Goal: Task Accomplishment & Management: Use online tool/utility

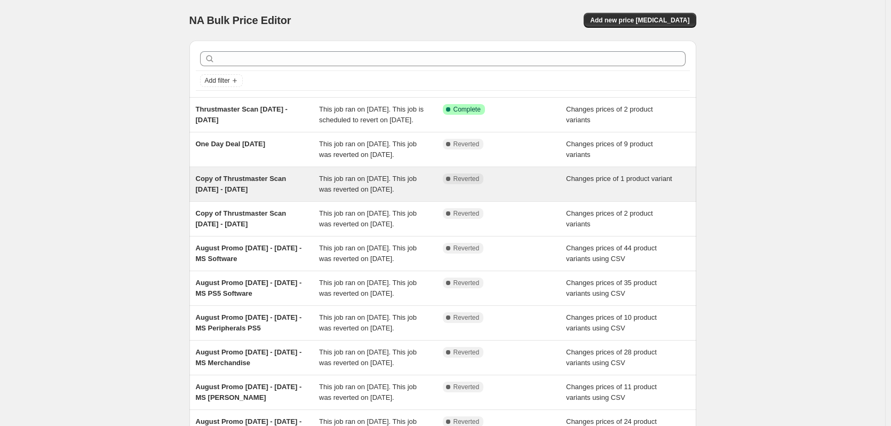
scroll to position [230, 0]
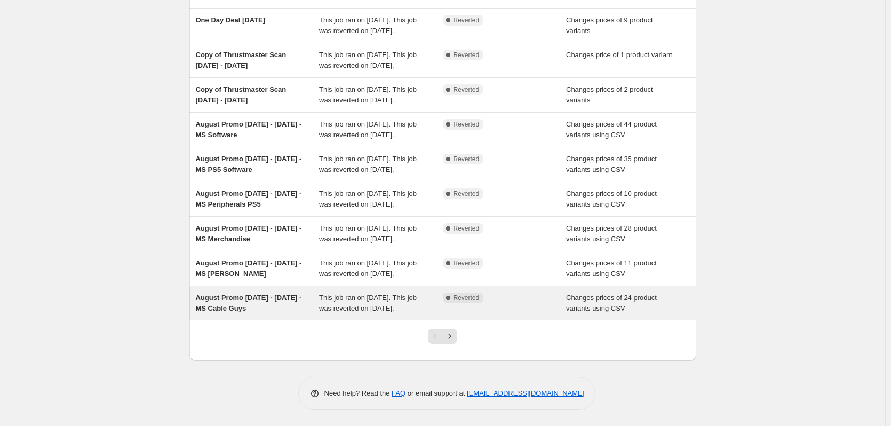
click at [243, 293] on span "August Promo 25 Aug - 7 Sept 2025 - MS Cable Guys" at bounding box center [249, 302] width 106 height 19
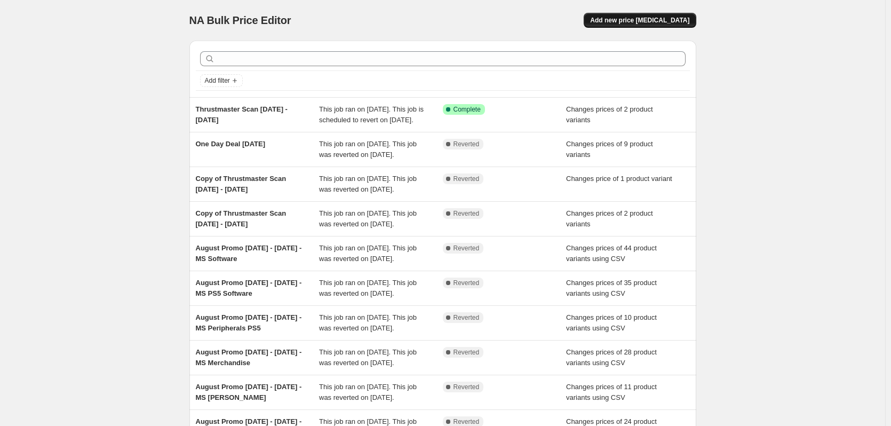
click at [636, 21] on span "Add new price [MEDICAL_DATA]" at bounding box center [639, 20] width 99 height 9
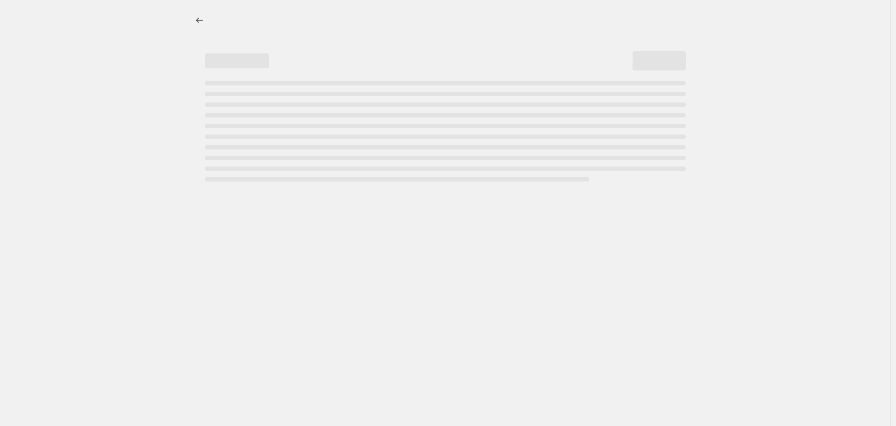
select select "percentage"
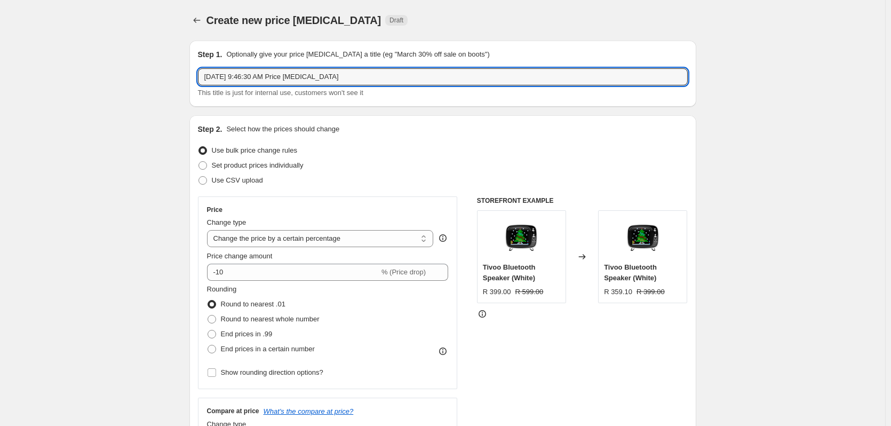
drag, startPoint x: 353, startPoint y: 78, endPoint x: 150, endPoint y: 77, distance: 202.2
paste input "August Promo 25 Aug - 7 Sept 2025 - MS Cable Guys"
drag, startPoint x: 228, startPoint y: 77, endPoint x: 68, endPoint y: 75, distance: 160.6
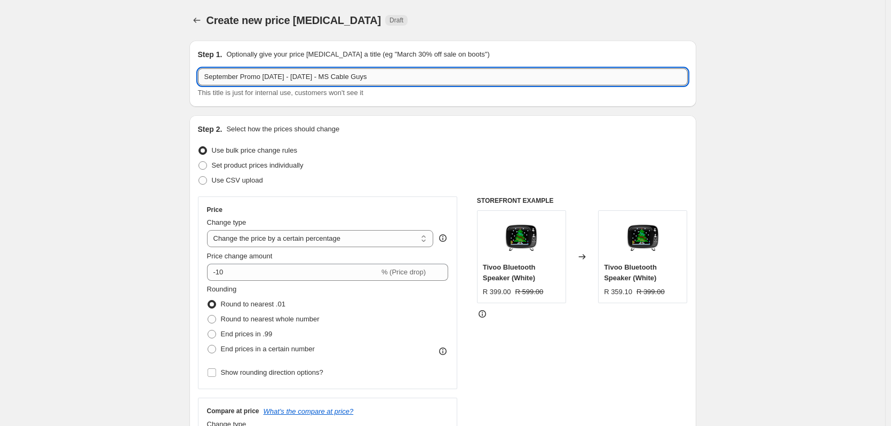
click at [270, 75] on input "September Promo 25 Aug - 7 Sept 2025 - MS Cable Guys" at bounding box center [443, 76] width 490 height 17
click at [295, 78] on input "September Promo 23 Sept - 7 Sept 2025 - MS Cable Guys" at bounding box center [443, 76] width 490 height 17
drag, startPoint x: 301, startPoint y: 77, endPoint x: 314, endPoint y: 76, distance: 12.8
click at [314, 76] on input "September Promo 23 Sept - 5 Sept 2025 - MS Cable Guys" at bounding box center [443, 76] width 490 height 17
click at [345, 74] on input "September Promo [DATE] - [DATE] - MS Cable Guys" at bounding box center [443, 76] width 490 height 17
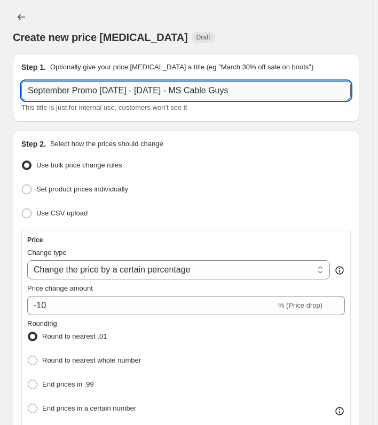
drag, startPoint x: 200, startPoint y: 93, endPoint x: 290, endPoint y: 92, distance: 90.7
click at [290, 92] on input "September Promo [DATE] - [DATE] - MS Cable Guys" at bounding box center [185, 90] width 329 height 19
paste input "Apparel"
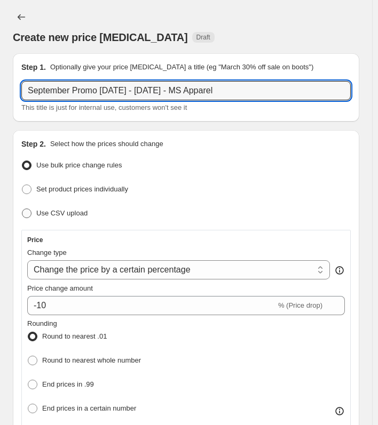
type input "September Promo [DATE] - [DATE] - MS Apparel"
click at [24, 215] on span at bounding box center [27, 214] width 10 height 10
click at [22, 209] on input "Use CSV upload" at bounding box center [22, 209] width 1 height 1
radio input "true"
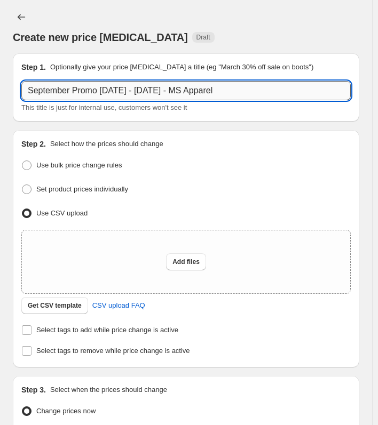
click at [194, 91] on input "September Promo [DATE] - [DATE] - MS Apparel" at bounding box center [185, 90] width 329 height 19
type input "September Promo [DATE] - [DATE] - MS Apparel"
drag, startPoint x: 187, startPoint y: 89, endPoint x: 285, endPoint y: 89, distance: 98.2
click at [285, 89] on input "September Promo [DATE] - [DATE] - MS Apparel" at bounding box center [185, 90] width 329 height 19
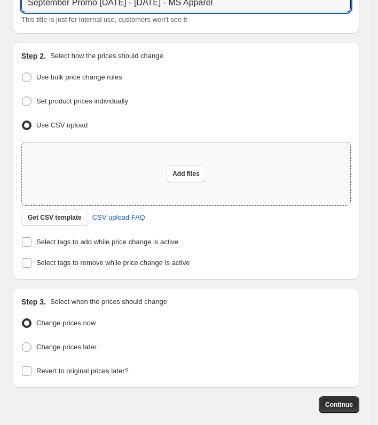
scroll to position [107, 0]
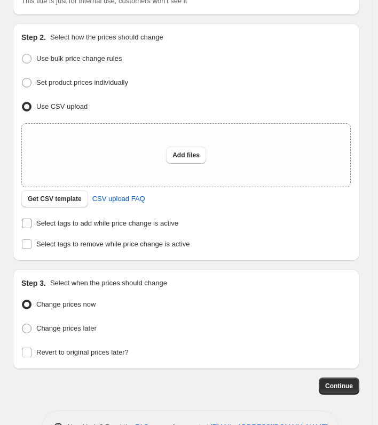
click at [35, 222] on label "Select tags to add while price change is active" at bounding box center [99, 223] width 157 height 15
click at [31, 222] on input "Select tags to add while price change is active" at bounding box center [27, 224] width 10 height 10
checkbox input "true"
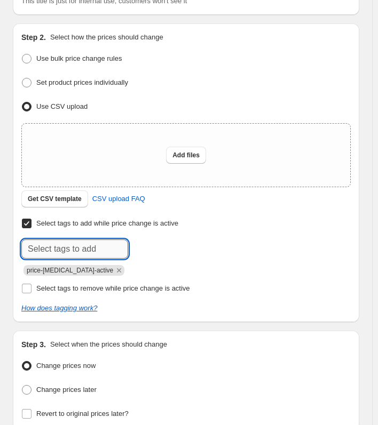
click at [52, 245] on input "text" at bounding box center [74, 249] width 107 height 19
paste input "MS Apparel"
type input "MS Apparel"
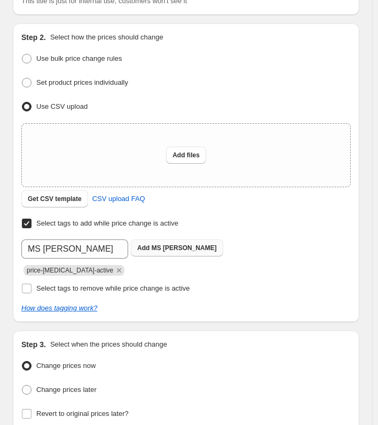
click at [142, 248] on b "Add" at bounding box center [143, 247] width 12 height 7
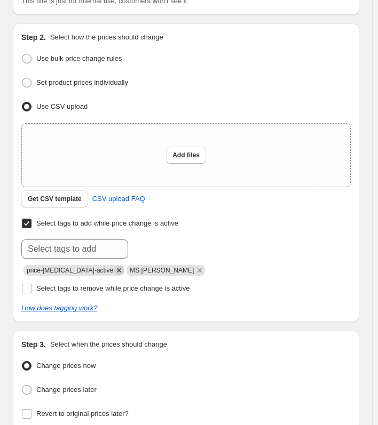
click at [117, 268] on icon "Remove price-change-job-active" at bounding box center [119, 270] width 4 height 4
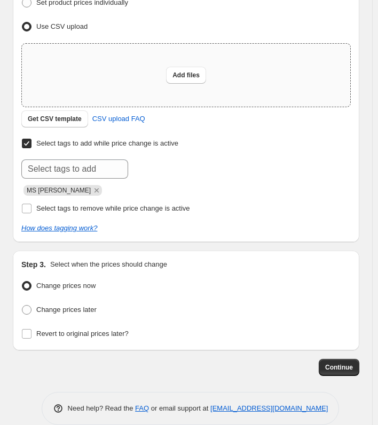
scroll to position [199, 0]
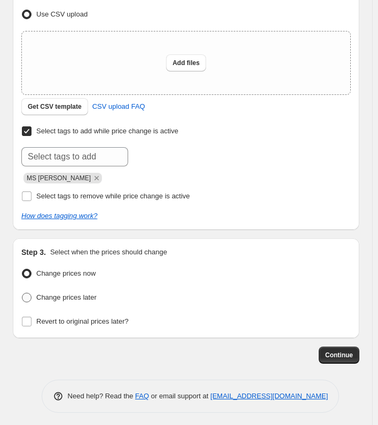
click at [56, 296] on span "Change prices later" at bounding box center [66, 297] width 60 height 8
click at [22, 293] on input "Change prices later" at bounding box center [22, 293] width 1 height 1
radio input "true"
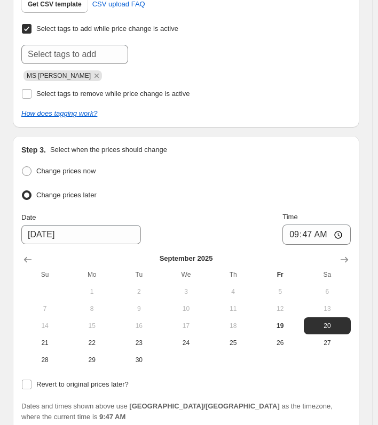
scroll to position [306, 0]
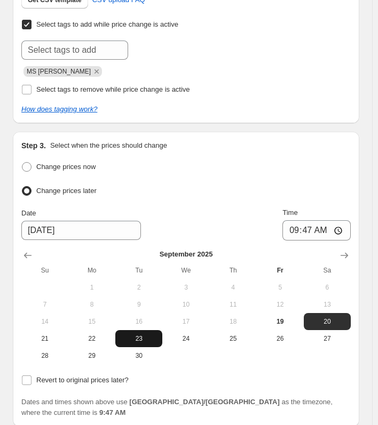
click at [122, 338] on span "23" at bounding box center [138, 338] width 38 height 9
type input "[DATE]"
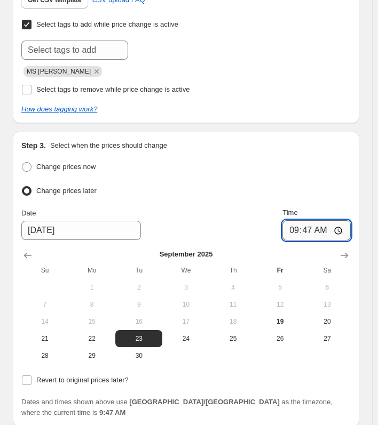
click at [316, 225] on input "09:47" at bounding box center [316, 230] width 68 height 20
type input "00:01"
click at [29, 376] on input "Revert to original prices later?" at bounding box center [27, 381] width 10 height 10
checkbox input "true"
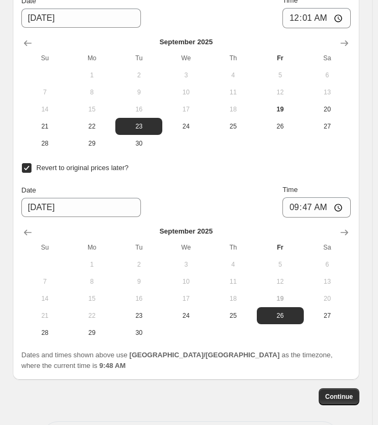
scroll to position [519, 0]
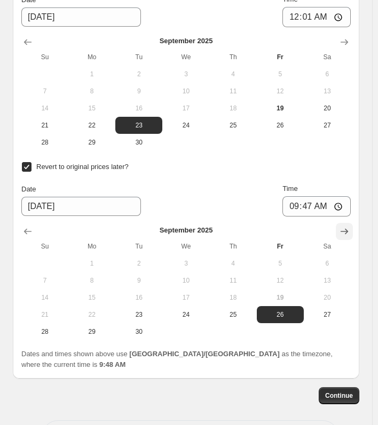
click at [349, 229] on icon "Show next month, October 2025" at bounding box center [344, 231] width 11 height 11
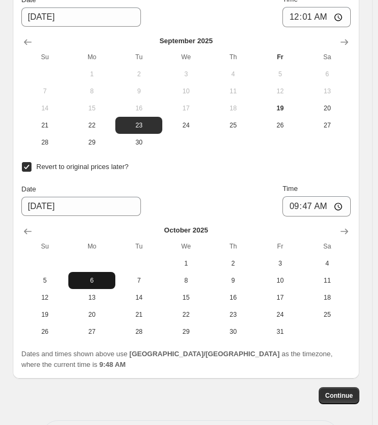
click at [89, 276] on span "6" at bounding box center [92, 280] width 38 height 9
type input "[DATE]"
click at [313, 205] on input "09:47" at bounding box center [316, 206] width 68 height 20
type input "00:01"
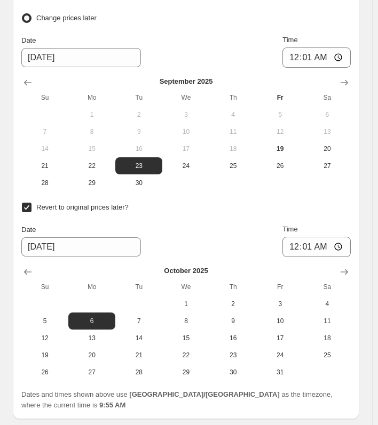
scroll to position [570, 0]
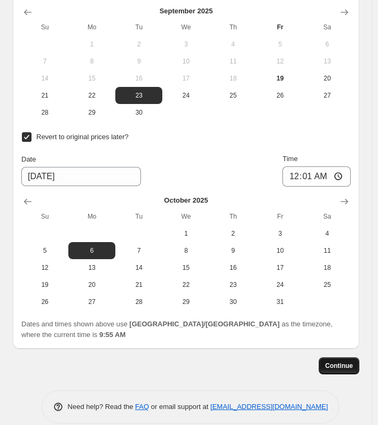
click at [337, 362] on span "Continue" at bounding box center [339, 366] width 28 height 9
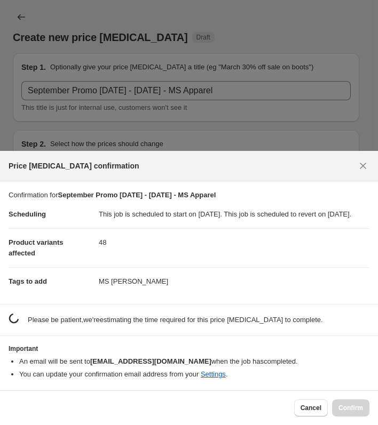
scroll to position [0, 0]
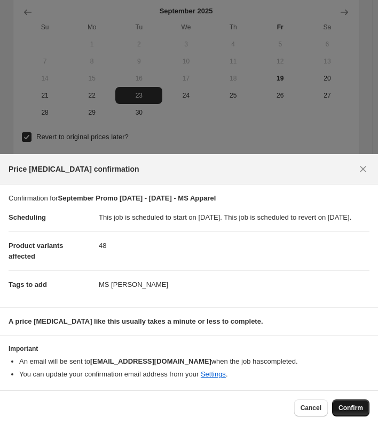
click at [350, 405] on span "Confirm" at bounding box center [350, 408] width 25 height 9
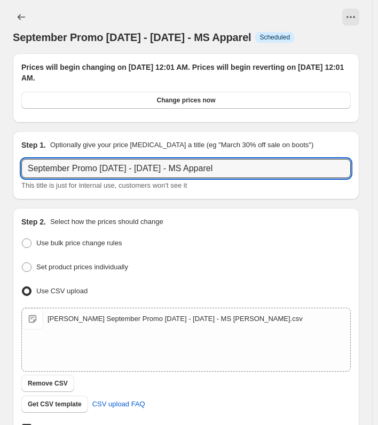
drag, startPoint x: 246, startPoint y: 171, endPoint x: -26, endPoint y: 152, distance: 272.7
click at [0, 152] on html "Home Settings Plans Skip to content September Promo 23 Sept - 5 Oct 2025 - MS A…" at bounding box center [189, 212] width 378 height 425
click at [19, 15] on icon "Price change jobs" at bounding box center [21, 17] width 11 height 11
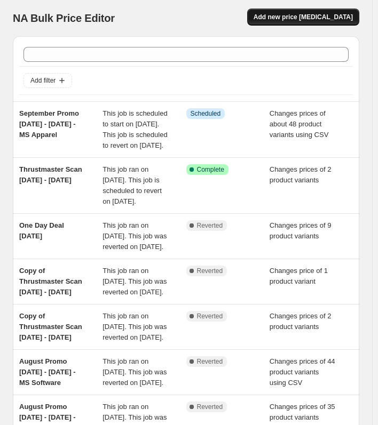
click at [295, 19] on span "Add new price [MEDICAL_DATA]" at bounding box center [302, 17] width 99 height 9
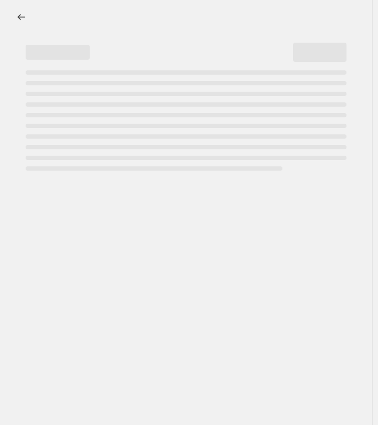
select select "percentage"
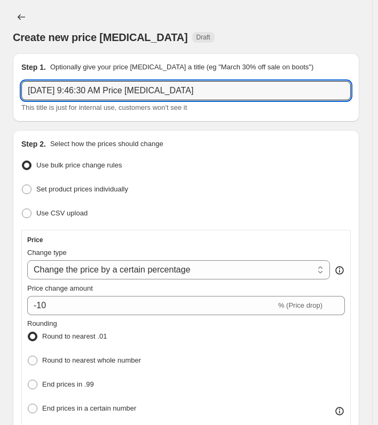
drag, startPoint x: 224, startPoint y: 93, endPoint x: 1, endPoint y: 91, distance: 223.5
paste input "tember Promo 23 Sept - 5 Oct 2025 - MS Apparel"
drag, startPoint x: 201, startPoint y: 94, endPoint x: 379, endPoint y: 93, distance: 178.2
click at [378, 93] on html "Home Settings Plans Skip to content Create new price change job. This page is r…" at bounding box center [189, 212] width 378 height 425
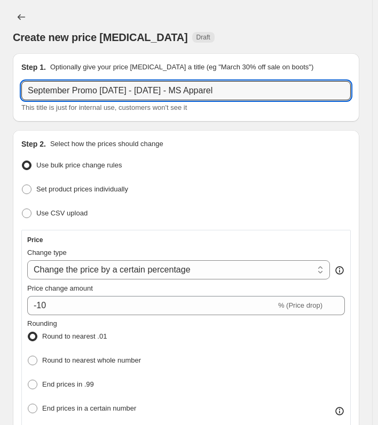
paste input "Cable Guys"
type input "September Promo [DATE] - [DATE] - MS Cable Guys"
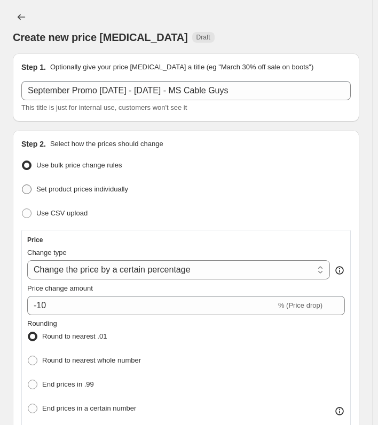
click at [81, 187] on span "Set product prices individually" at bounding box center [82, 189] width 92 height 8
click at [22, 185] on input "Set product prices individually" at bounding box center [22, 185] width 1 height 1
radio input "true"
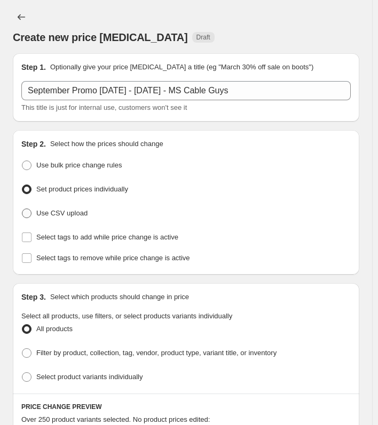
click at [45, 212] on span "Use CSV upload" at bounding box center [61, 213] width 51 height 8
click at [22, 209] on input "Use CSV upload" at bounding box center [22, 209] width 1 height 1
radio input "true"
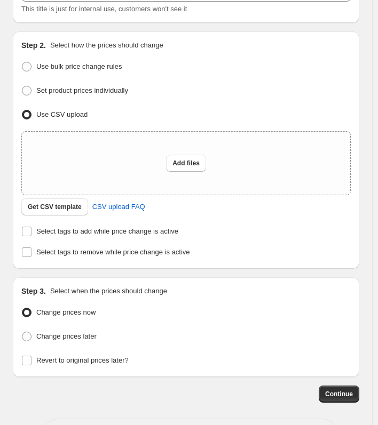
scroll to position [107, 0]
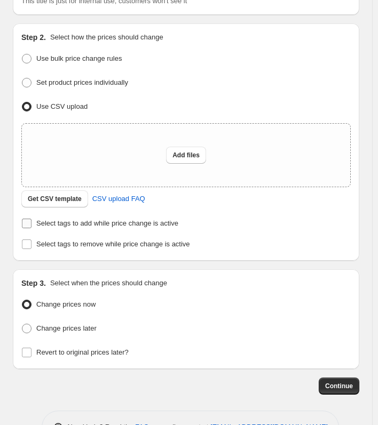
click at [26, 226] on input "Select tags to add while price change is active" at bounding box center [27, 224] width 10 height 10
checkbox input "true"
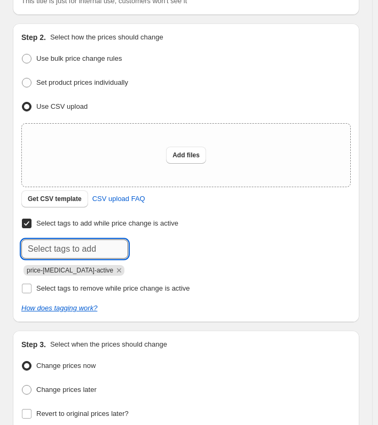
click at [55, 249] on input "text" at bounding box center [74, 249] width 107 height 19
paste input "Cable Guys"
type input "Cable Guys"
drag, startPoint x: 86, startPoint y: 246, endPoint x: -93, endPoint y: 243, distance: 179.3
click at [0, 243] on html "Home Settings Plans Skip to content Create new price change job. This page is r…" at bounding box center [189, 105] width 378 height 425
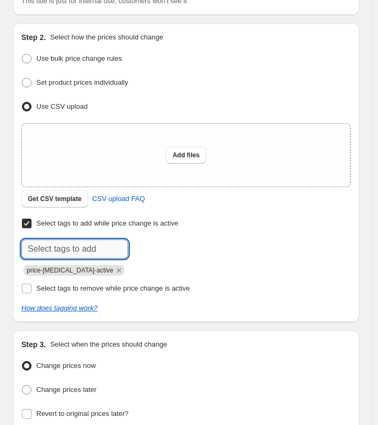
click at [92, 242] on input "text" at bounding box center [74, 249] width 107 height 19
paste input "MS Cable Guys"
type input "MS Cable Guys"
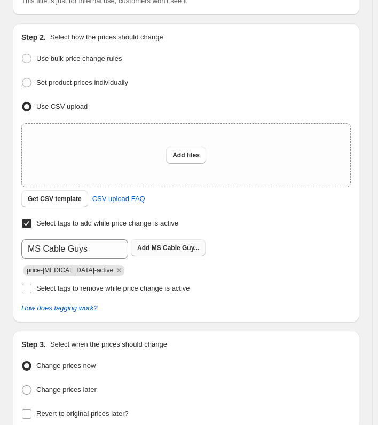
click at [138, 247] on b "Add" at bounding box center [143, 247] width 12 height 7
click at [117, 270] on icon "Remove price-change-job-active" at bounding box center [119, 270] width 4 height 4
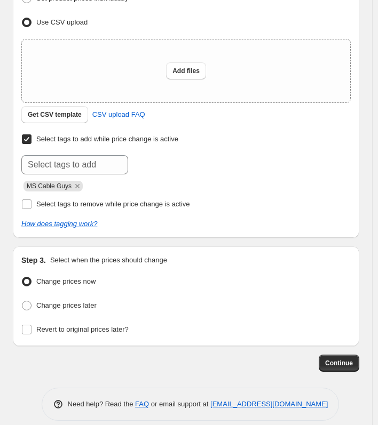
scroll to position [199, 0]
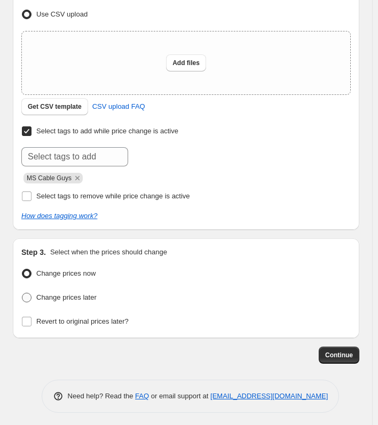
click at [68, 298] on span "Change prices later" at bounding box center [66, 297] width 60 height 8
click at [22, 293] on input "Change prices later" at bounding box center [22, 293] width 1 height 1
radio input "true"
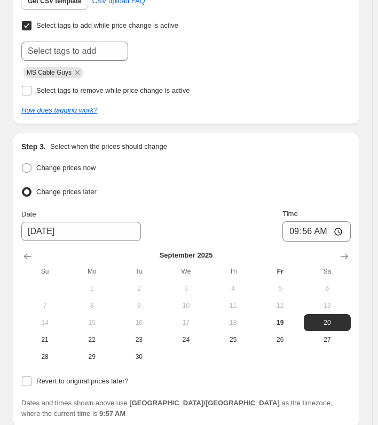
scroll to position [306, 0]
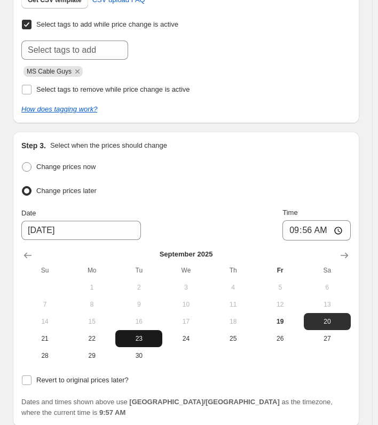
click at [126, 340] on button "23" at bounding box center [138, 338] width 47 height 17
type input "[DATE]"
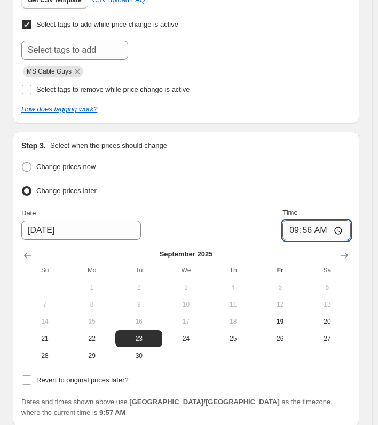
click at [310, 228] on input "09:56" at bounding box center [316, 230] width 68 height 20
type input "00:03"
click at [31, 379] on input "Revert to original prices later?" at bounding box center [27, 381] width 10 height 10
checkbox input "true"
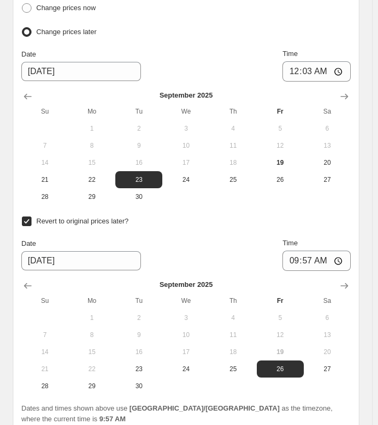
scroll to position [466, 0]
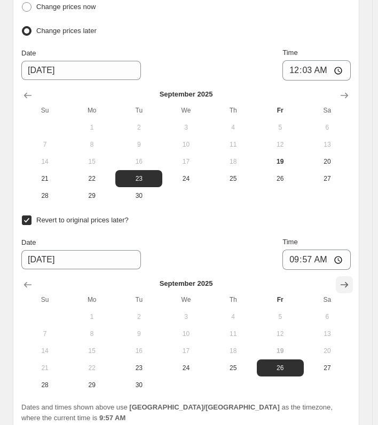
click at [348, 282] on icon "Show next month, October 2025" at bounding box center [343, 285] width 7 height 6
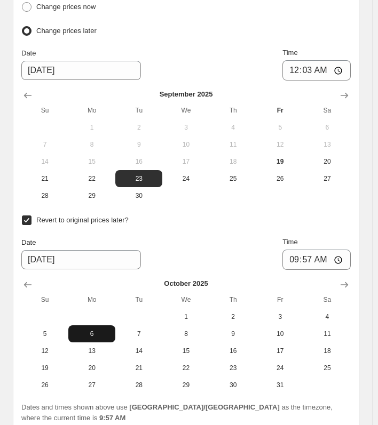
click at [92, 330] on span "6" at bounding box center [92, 334] width 38 height 9
type input "[DATE]"
click at [313, 258] on input "09:57" at bounding box center [316, 260] width 68 height 20
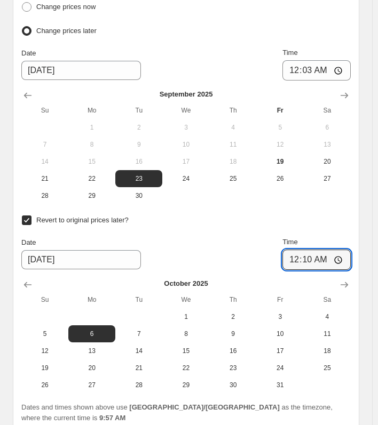
type input "00:03"
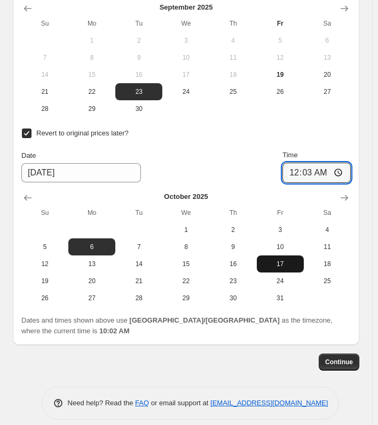
scroll to position [580, 0]
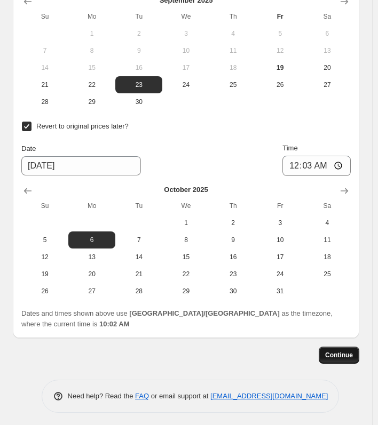
click at [348, 351] on span "Continue" at bounding box center [339, 355] width 28 height 9
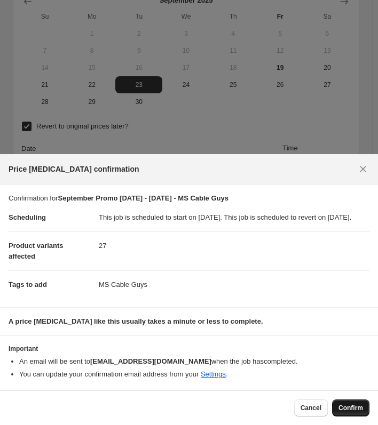
click at [349, 406] on span "Confirm" at bounding box center [350, 408] width 25 height 9
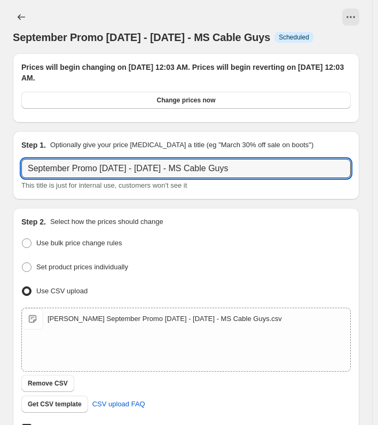
drag, startPoint x: 246, startPoint y: 168, endPoint x: -71, endPoint y: 163, distance: 317.4
click at [0, 163] on html "Home Settings Plans Skip to content September Promo 23 Sept - 5 Oct 2025 - MS C…" at bounding box center [189, 212] width 378 height 425
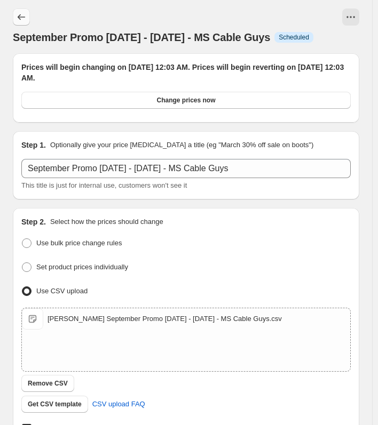
click at [26, 20] on icon "Price change jobs" at bounding box center [21, 17] width 11 height 11
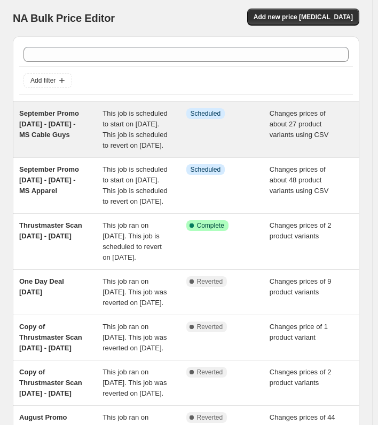
click at [148, 124] on span "This job is scheduled to start on [DATE]. This job is scheduled to revert on [D…" at bounding box center [134, 129] width 65 height 40
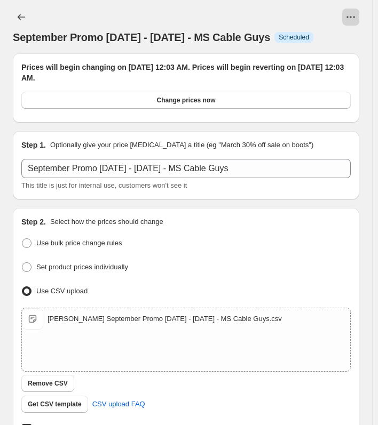
click at [355, 20] on icon "View actions for September Promo 23 Sept - 5 Oct 2025 - MS Cable Guys" at bounding box center [350, 17] width 11 height 11
click at [324, 42] on span "Copy to new job" at bounding box center [333, 40] width 50 height 8
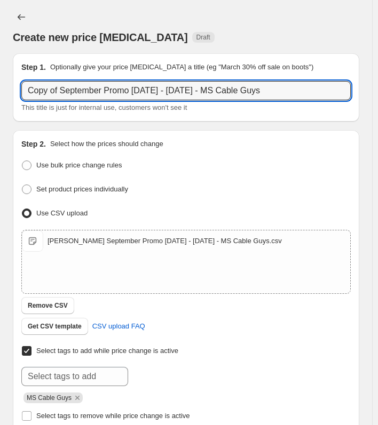
drag, startPoint x: 233, startPoint y: 89, endPoint x: 378, endPoint y: 88, distance: 144.6
click at [378, 88] on html "Home Settings Plans Skip to content Create new price change job. This page is r…" at bounding box center [189, 212] width 378 height 425
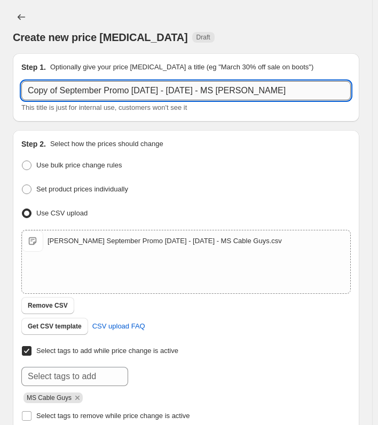
drag, startPoint x: 217, startPoint y: 90, endPoint x: 313, endPoint y: 90, distance: 95.5
click at [313, 90] on input "Copy of September Promo 23 Sept - 5 Oct 2025 - MS Funko" at bounding box center [185, 90] width 329 height 19
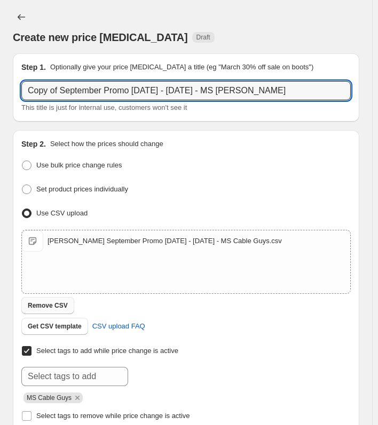
type input "Copy of September Promo 23 Sept - 5 Oct 2025 - MS Funko"
click at [45, 306] on span "Remove CSV" at bounding box center [48, 305] width 40 height 9
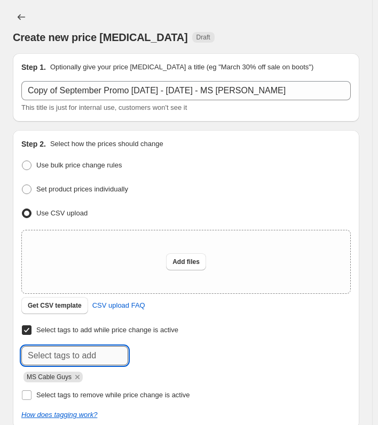
click at [54, 357] on input "text" at bounding box center [74, 355] width 107 height 19
paste input "MS Funko"
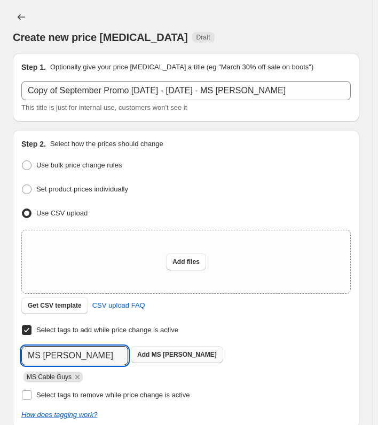
type input "MS Funko"
click at [140, 351] on b "Add" at bounding box center [143, 354] width 12 height 7
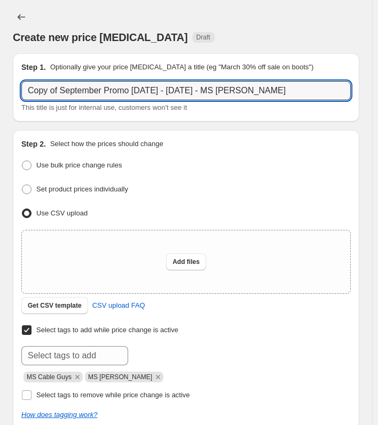
drag, startPoint x: 60, startPoint y: 87, endPoint x: -38, endPoint y: 88, distance: 98.2
click at [0, 88] on html "Home Settings Plans Skip to content Create new price change job. This page is r…" at bounding box center [189, 212] width 378 height 425
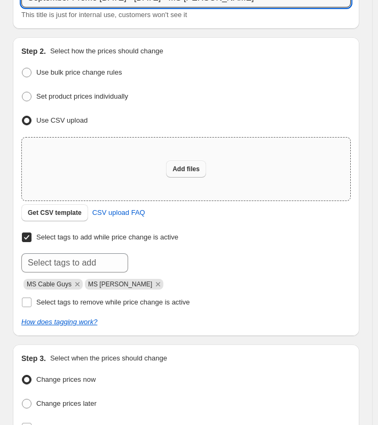
scroll to position [107, 0]
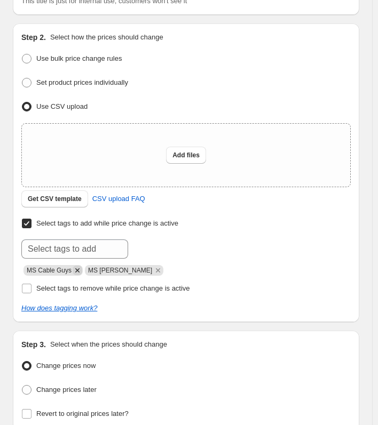
type input "September Promo [DATE] - [DATE] - MS [PERSON_NAME]"
click at [73, 270] on icon "Remove MS Cable Guys" at bounding box center [78, 271] width 10 height 10
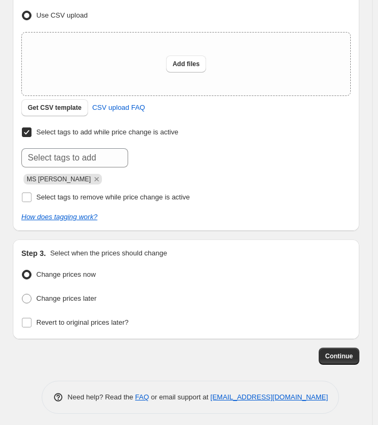
scroll to position [199, 0]
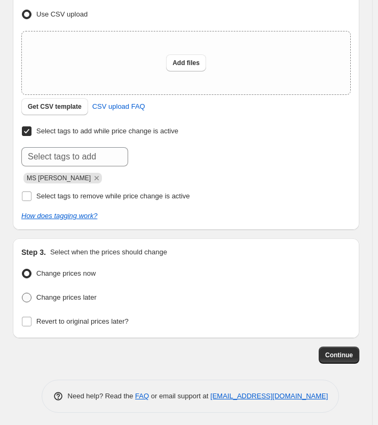
click at [50, 293] on span "Change prices later" at bounding box center [66, 297] width 60 height 8
click at [22, 293] on input "Change prices later" at bounding box center [22, 293] width 1 height 1
radio input "true"
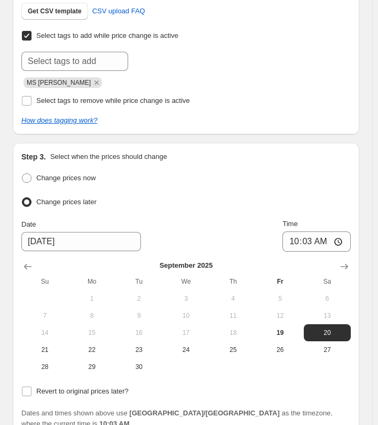
scroll to position [306, 0]
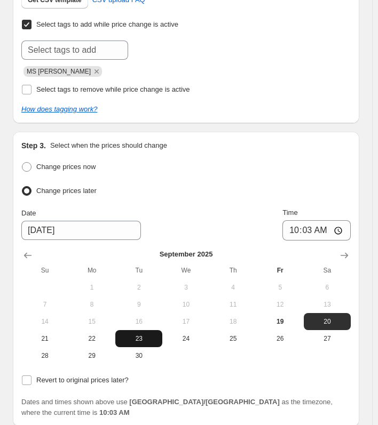
click at [141, 330] on button "23" at bounding box center [138, 338] width 47 height 17
type input "[DATE]"
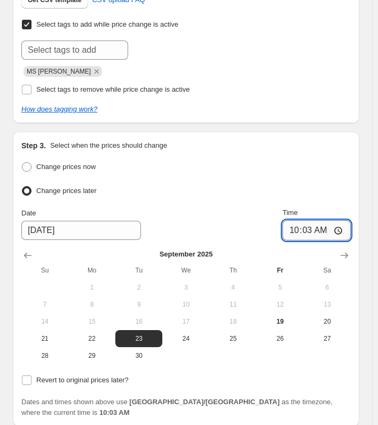
click at [315, 223] on input "10:03" at bounding box center [316, 230] width 68 height 20
type input "00:05"
click at [37, 377] on span "Revert to original prices later?" at bounding box center [82, 380] width 92 height 8
click at [31, 377] on input "Revert to original prices later?" at bounding box center [27, 381] width 10 height 10
checkbox input "true"
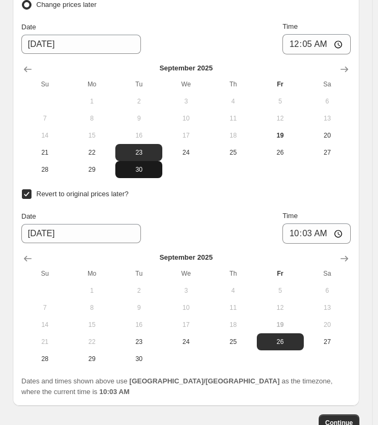
scroll to position [519, 0]
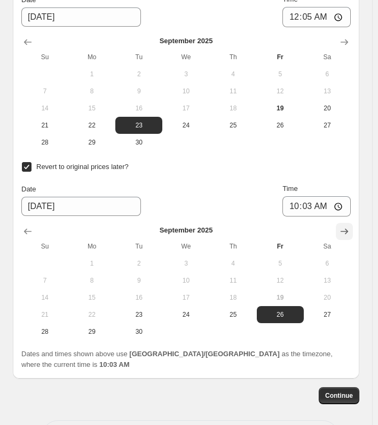
click at [349, 226] on icon "Show next month, October 2025" at bounding box center [344, 231] width 11 height 11
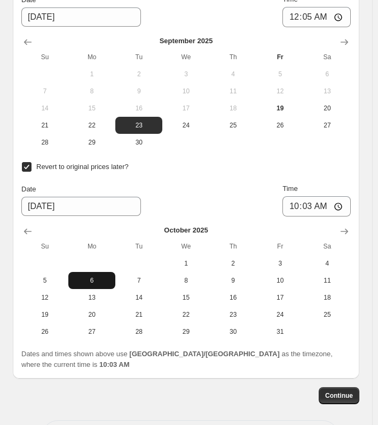
click at [85, 276] on span "6" at bounding box center [92, 280] width 38 height 9
type input "[DATE]"
click at [314, 204] on input "10:03" at bounding box center [316, 206] width 68 height 20
type input "00:05"
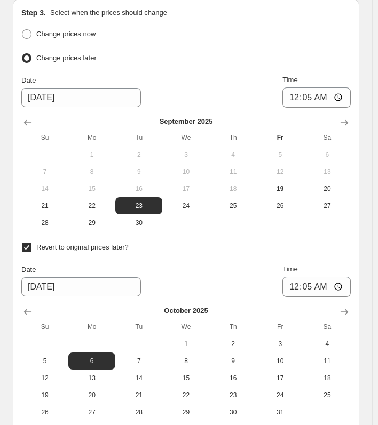
scroll to position [580, 0]
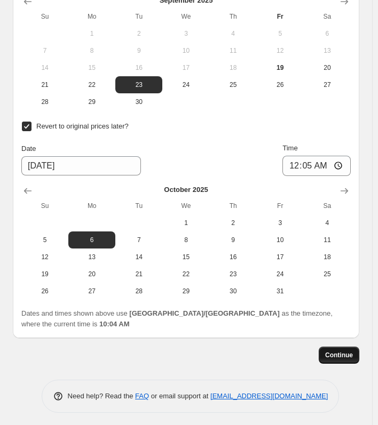
click at [345, 351] on span "Continue" at bounding box center [339, 355] width 28 height 9
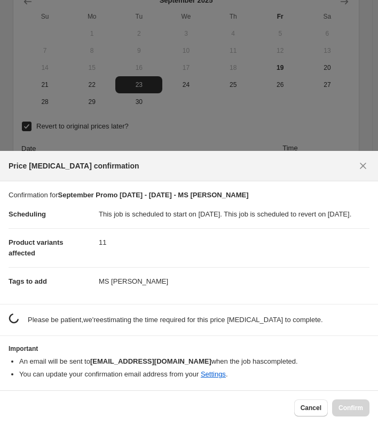
scroll to position [0, 0]
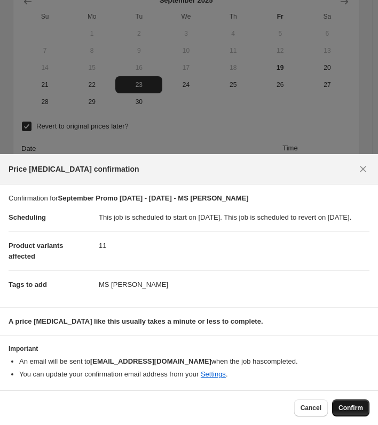
click at [357, 410] on span "Confirm" at bounding box center [350, 408] width 25 height 9
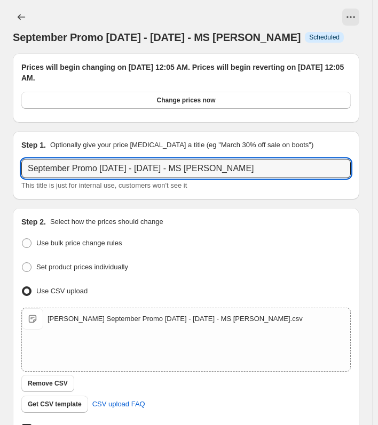
drag, startPoint x: 240, startPoint y: 168, endPoint x: -110, endPoint y: 147, distance: 350.0
click at [0, 147] on html "Home Settings Plans Skip to content September Promo 23 Sept - 5 Oct 2025 - MS F…" at bounding box center [189, 212] width 378 height 425
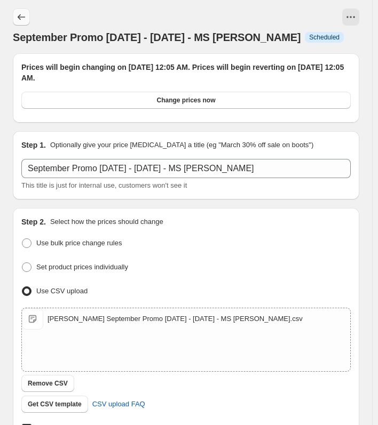
click at [17, 16] on icon "Price change jobs" at bounding box center [21, 17] width 11 height 11
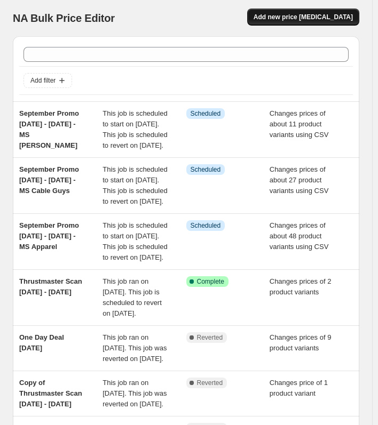
click at [307, 20] on span "Add new price [MEDICAL_DATA]" at bounding box center [302, 17] width 99 height 9
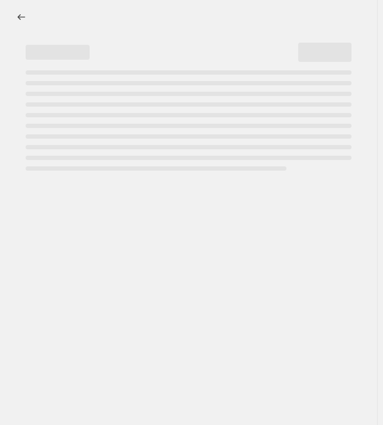
select select "percentage"
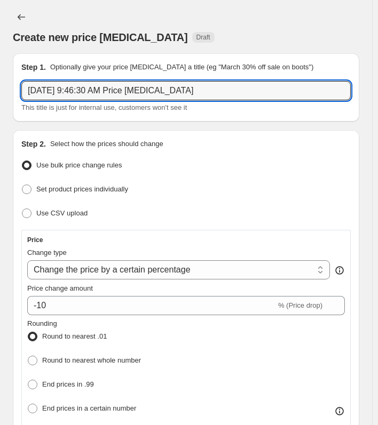
click at [0, 77] on html "Home Settings Plans Skip to content Create new price change job. This page is r…" at bounding box center [189, 212] width 378 height 425
paste input "tember Promo 23 Sept - 5 Oct 2025 - MS Funko"
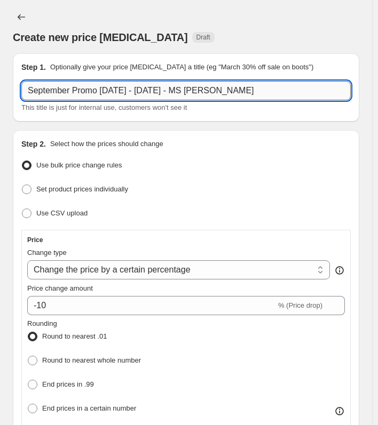
drag, startPoint x: 185, startPoint y: 86, endPoint x: 301, endPoint y: 86, distance: 116.3
click at [301, 86] on input "September Promo [DATE] - [DATE] - MS [PERSON_NAME]" at bounding box center [185, 90] width 329 height 19
paste input "Hardware PS5 / Merch / Peripherals / PS5 Controller"
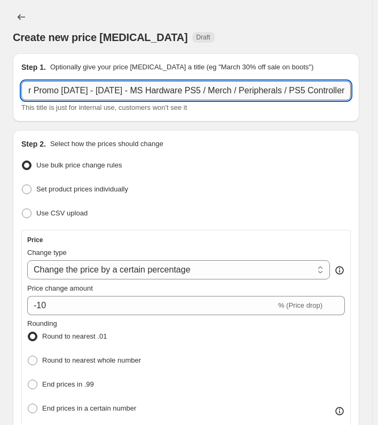
click at [207, 92] on input "September Promo 23 Sept - 5 Oct 2025 - MS Hardware PS5 / Merch / Peripherals / …" at bounding box center [185, 90] width 329 height 19
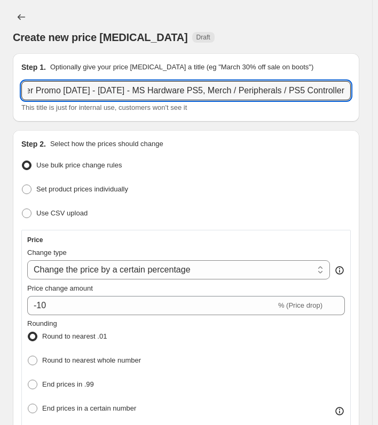
scroll to position [0, 41]
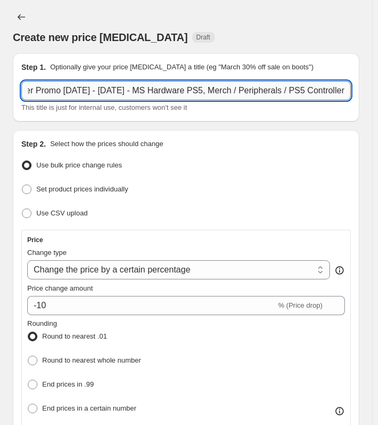
click at [239, 89] on input "September Promo 23 Sept - 5 Oct 2025 - MS Hardware PS5, Merch / Peripherals / P…" at bounding box center [185, 90] width 329 height 19
click at [290, 91] on input "September Promo 23 Sept - 5 Oct 2025 - MS Hardware PS5, Merch, Peripherals / PS…" at bounding box center [185, 90] width 329 height 19
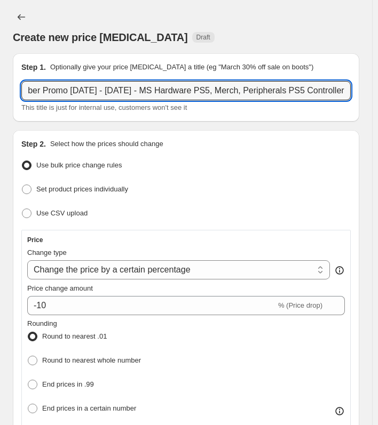
scroll to position [0, 31]
type input "September Promo [DATE] - [DATE] - MS Hardware PS5, Merch, Peripherals, PS5 Cont…"
click at [45, 211] on span "Use CSV upload" at bounding box center [61, 213] width 51 height 8
click at [22, 209] on input "Use CSV upload" at bounding box center [22, 209] width 1 height 1
radio input "true"
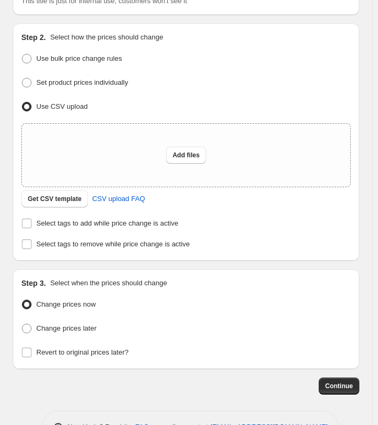
scroll to position [137, 0]
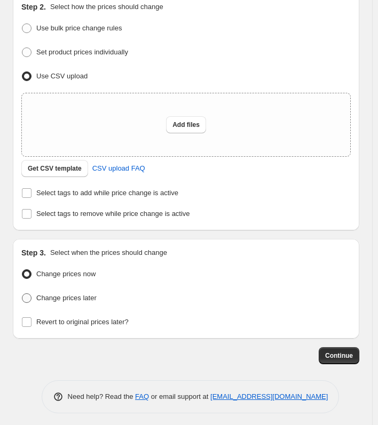
click at [31, 293] on span at bounding box center [27, 298] width 10 height 10
click at [22, 293] on input "Change prices later" at bounding box center [22, 293] width 1 height 1
radio input "true"
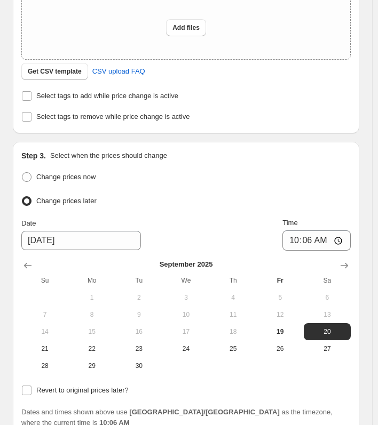
scroll to position [244, 0]
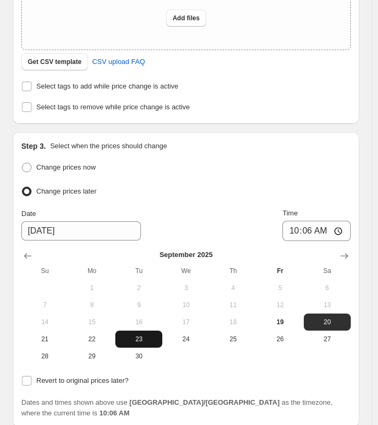
click at [138, 335] on span "23" at bounding box center [138, 339] width 38 height 9
type input "[DATE]"
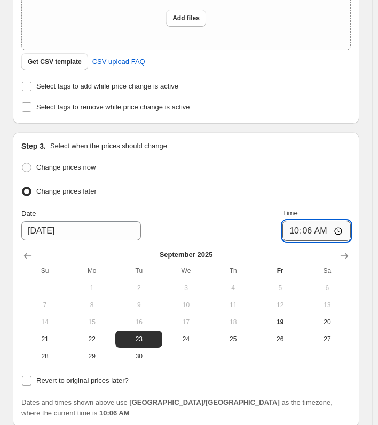
click at [316, 226] on input "10:06" at bounding box center [316, 231] width 68 height 20
type input "00:07"
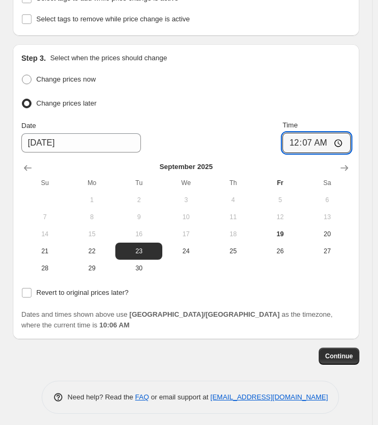
scroll to position [332, 0]
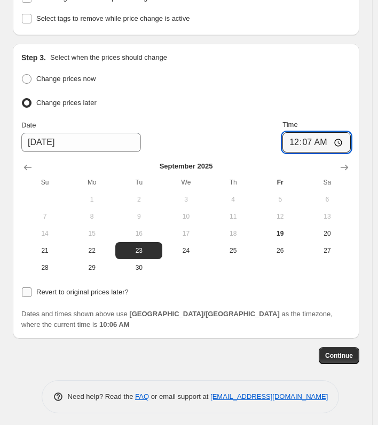
click at [34, 292] on label "Revert to original prices later?" at bounding box center [74, 292] width 107 height 15
click at [31, 292] on input "Revert to original prices later?" at bounding box center [27, 293] width 10 height 10
checkbox input "true"
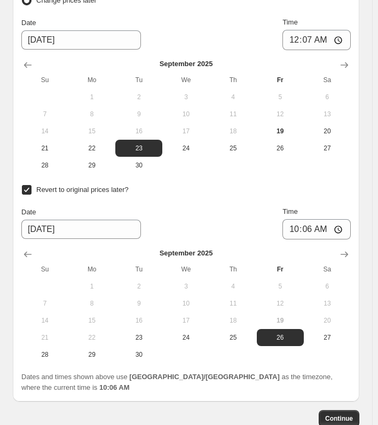
scroll to position [439, 0]
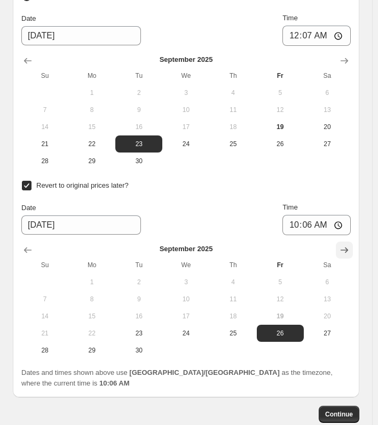
click at [347, 245] on icon "Show next month, October 2025" at bounding box center [344, 250] width 11 height 11
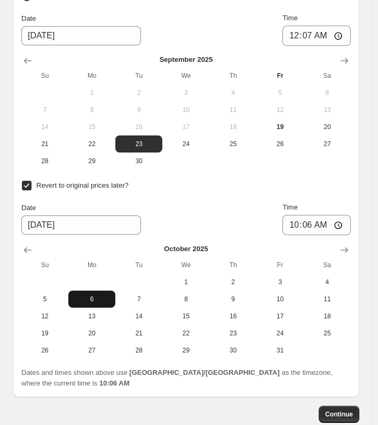
click at [105, 295] on span "6" at bounding box center [92, 299] width 38 height 9
type input "[DATE]"
click at [312, 222] on input "10:06" at bounding box center [316, 225] width 68 height 20
type input "00:07"
click at [372, 342] on div "Create new price change job. This page is ready Create new price change job Dra…" at bounding box center [186, 24] width 372 height 927
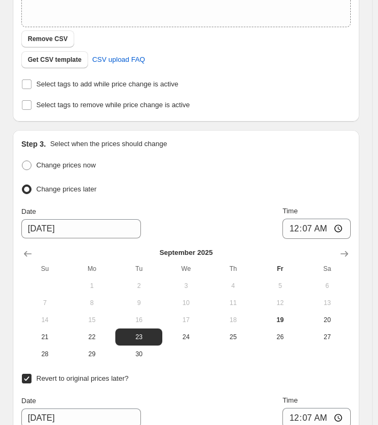
scroll to position [519, 0]
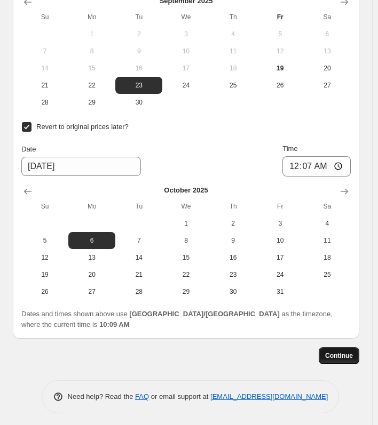
click at [342, 347] on button "Continue" at bounding box center [338, 355] width 41 height 17
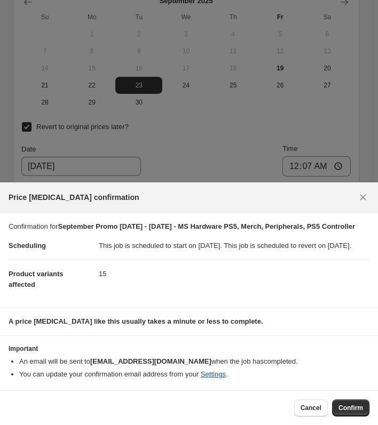
click at [349, 398] on div "Cancel Confirm" at bounding box center [189, 407] width 378 height 35
click at [349, 404] on span "Confirm" at bounding box center [350, 408] width 25 height 9
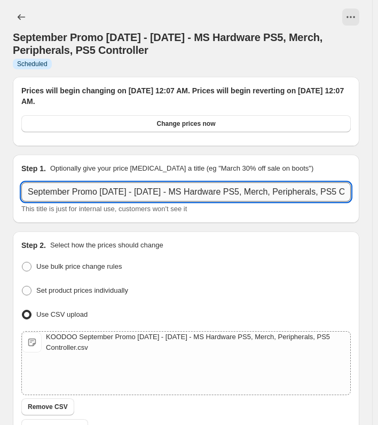
drag, startPoint x: 28, startPoint y: 194, endPoint x: 252, endPoint y: 195, distance: 224.0
click at [252, 195] on input "September Promo [DATE] - [DATE] - MS Hardware PS5, Merch, Peripherals, PS5 Cont…" at bounding box center [185, 191] width 329 height 19
click at [18, 18] on icon "Price change jobs" at bounding box center [21, 17] width 7 height 6
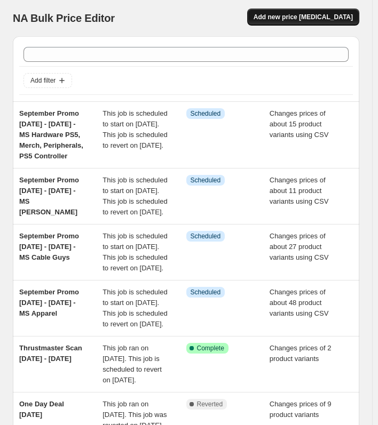
click at [301, 18] on span "Add new price [MEDICAL_DATA]" at bounding box center [302, 17] width 99 height 9
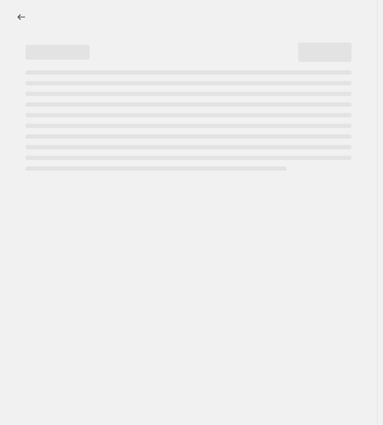
select select "percentage"
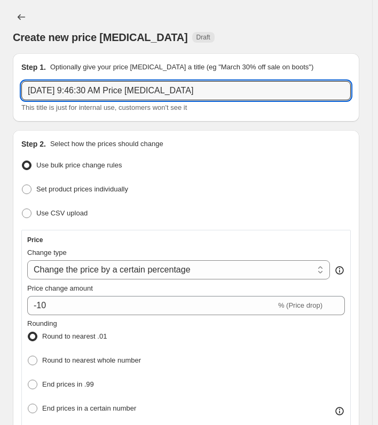
drag, startPoint x: 208, startPoint y: 94, endPoint x: -120, endPoint y: 92, distance: 327.5
click at [0, 92] on html "Home Settings Plans Skip to content Create new price change job. This page is r…" at bounding box center [189, 212] width 378 height 425
paste input "tember Promo 23 Sept - 5 Oct 2025 - MS Hardware PS5"
drag, startPoint x: 186, startPoint y: 92, endPoint x: 365, endPoint y: 94, distance: 179.2
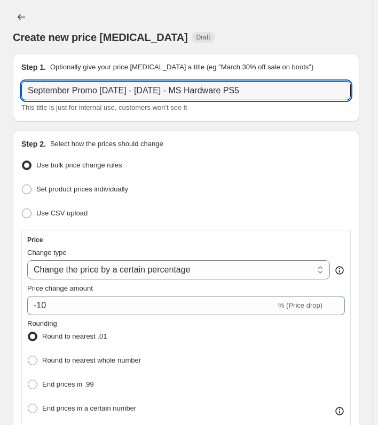
paste input "Peripherals"
type input "September Promo [DATE] - [DATE] - MS Peripherals PS5"
click at [33, 210] on label "Use CSV upload" at bounding box center [54, 213] width 66 height 15
click at [22, 209] on input "Use CSV upload" at bounding box center [22, 209] width 1 height 1
radio input "true"
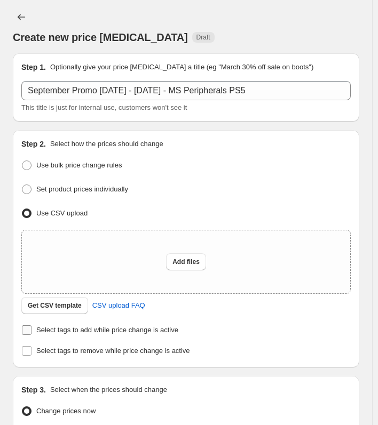
click at [47, 328] on span "Select tags to add while price change is active" at bounding box center [107, 330] width 142 height 8
click at [31, 328] on input "Select tags to add while price change is active" at bounding box center [27, 330] width 10 height 10
checkbox input "true"
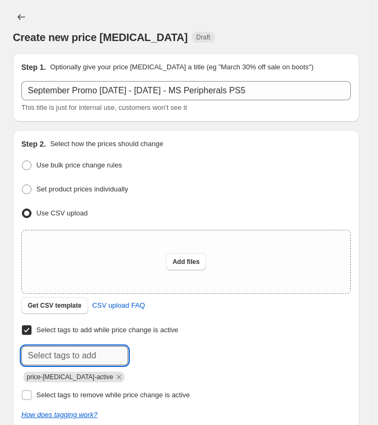
click at [51, 350] on input "text" at bounding box center [74, 355] width 107 height 19
paste input "MS [PERSON_NAME] PS5"
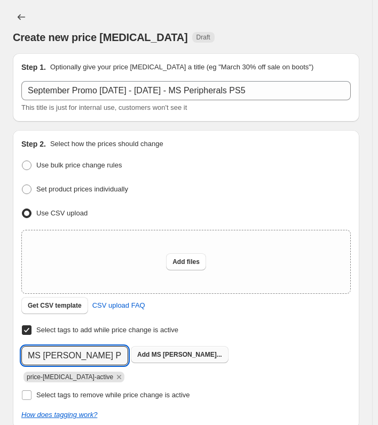
type input "MS [PERSON_NAME] PS5"
click at [139, 351] on b "Add" at bounding box center [143, 354] width 12 height 7
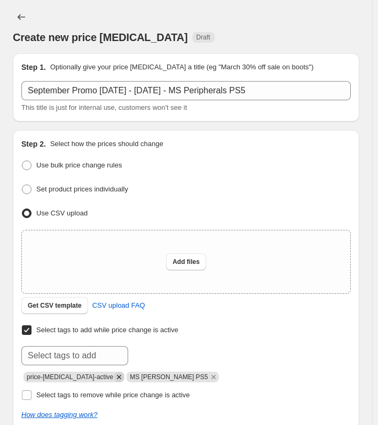
click at [114, 374] on icon "Remove price-change-job-active" at bounding box center [119, 377] width 10 height 10
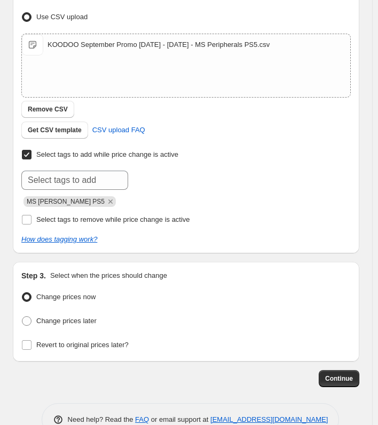
scroll to position [220, 0]
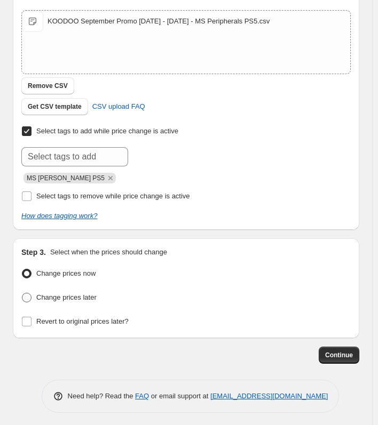
click at [70, 297] on span "Change prices later" at bounding box center [66, 297] width 60 height 8
click at [22, 293] on input "Change prices later" at bounding box center [22, 293] width 1 height 1
radio input "true"
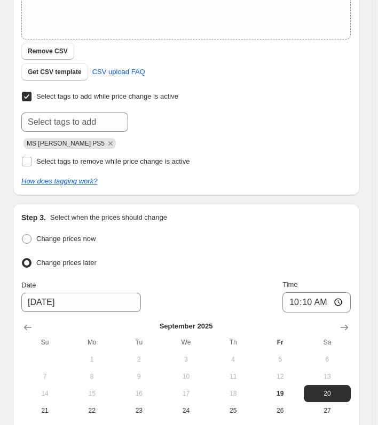
scroll to position [273, 0]
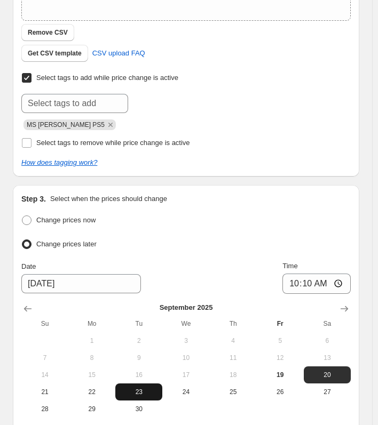
click at [143, 389] on span "23" at bounding box center [138, 392] width 38 height 9
type input "[DATE]"
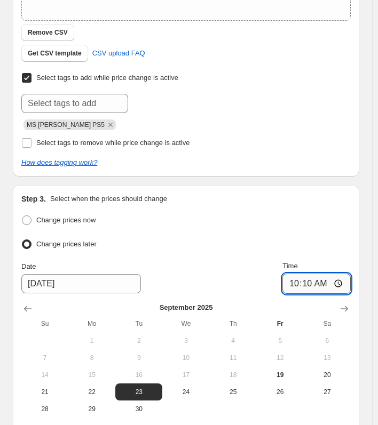
click at [316, 279] on input "10:10" at bounding box center [316, 284] width 68 height 20
type input "00:09"
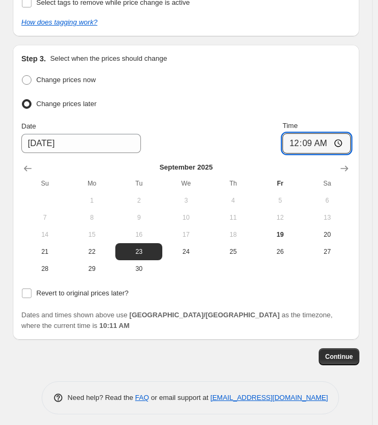
scroll to position [415, 0]
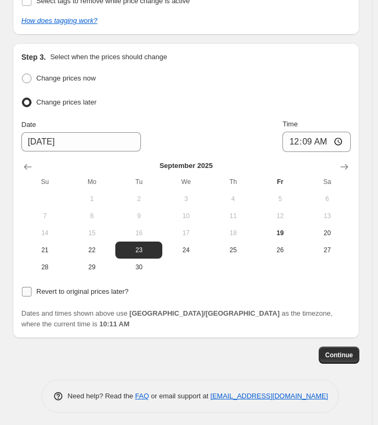
click at [48, 288] on span "Revert to original prices later?" at bounding box center [82, 292] width 92 height 8
click at [31, 287] on input "Revert to original prices later?" at bounding box center [27, 292] width 10 height 10
checkbox input "true"
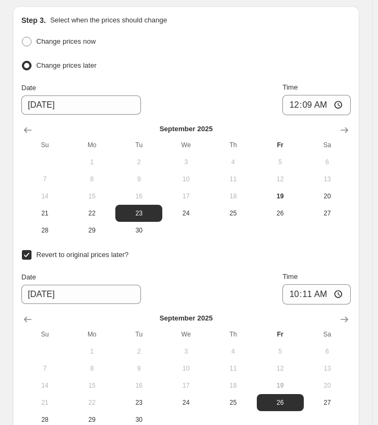
scroll to position [468, 0]
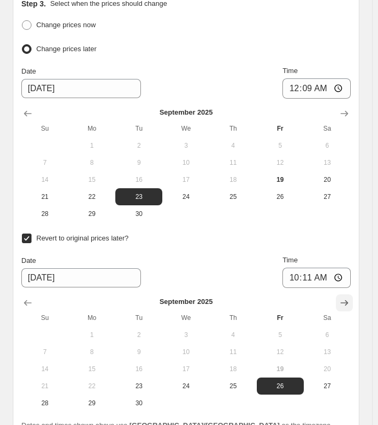
click at [349, 298] on icon "Show next month, October 2025" at bounding box center [344, 303] width 11 height 11
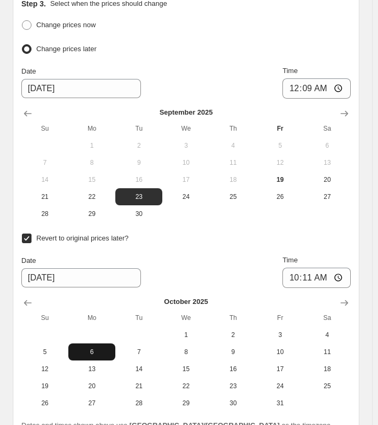
click at [97, 354] on button "6" at bounding box center [91, 352] width 47 height 17
type input "[DATE]"
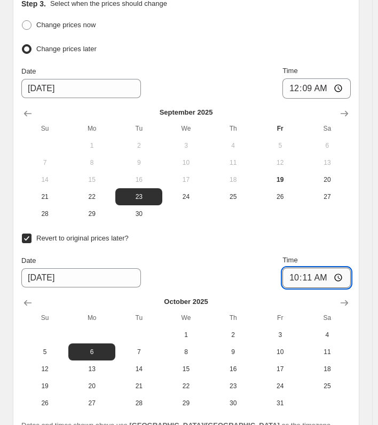
click at [313, 275] on input "10:11" at bounding box center [316, 278] width 68 height 20
type input "00:09"
click at [372, 206] on div "Create new price change job. This page is ready Create new price change job Dra…" at bounding box center [186, 36] width 372 height 1009
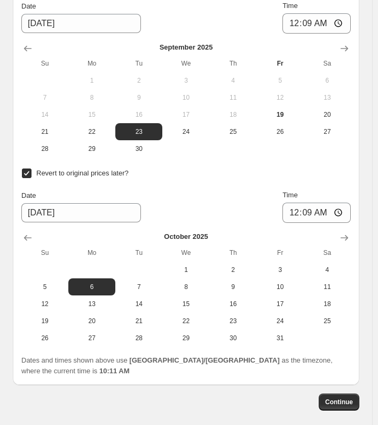
scroll to position [580, 0]
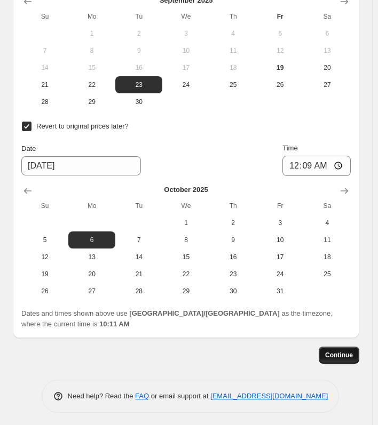
click at [343, 351] on span "Continue" at bounding box center [339, 355] width 28 height 9
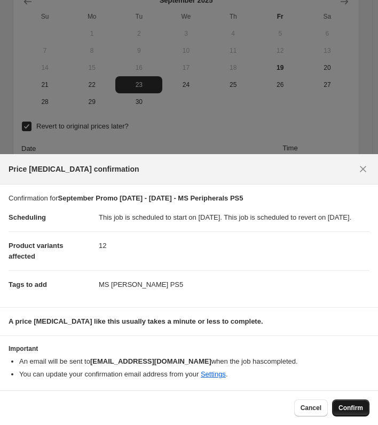
click at [361, 403] on button "Confirm" at bounding box center [350, 408] width 37 height 17
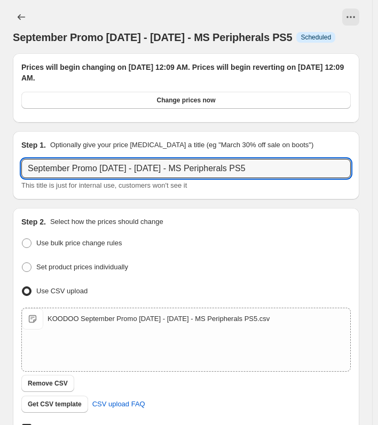
drag, startPoint x: 267, startPoint y: 169, endPoint x: -78, endPoint y: 164, distance: 344.6
click at [0, 164] on html "Home Settings Plans Skip to content September Promo [DATE] - [DATE] - MS Periph…" at bounding box center [189, 212] width 378 height 425
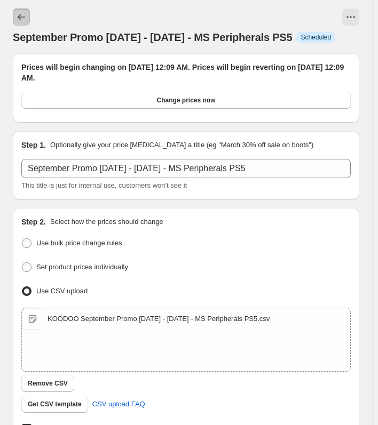
click at [18, 14] on icon "Price change jobs" at bounding box center [21, 17] width 11 height 11
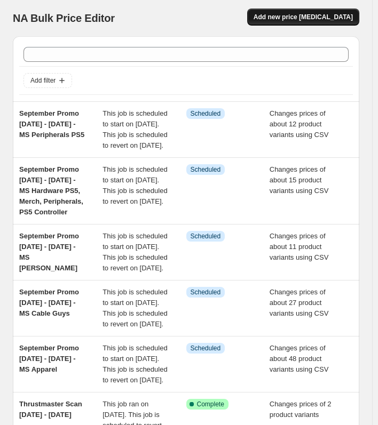
click at [304, 17] on span "Add new price [MEDICAL_DATA]" at bounding box center [302, 17] width 99 height 9
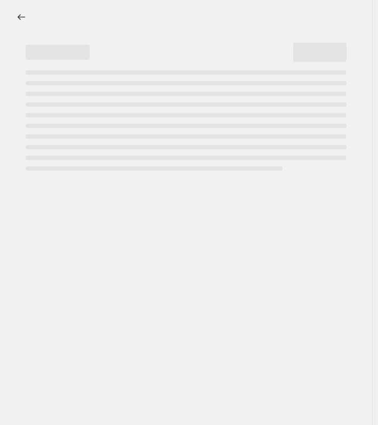
select select "percentage"
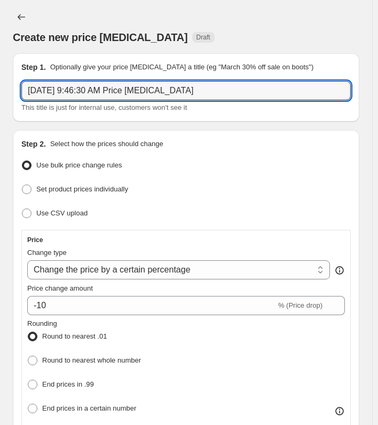
drag, startPoint x: 219, startPoint y: 94, endPoint x: -129, endPoint y: 84, distance: 348.0
click at [0, 84] on html "Home Settings Plans Skip to content Create new price change job. This page is r…" at bounding box center [189, 212] width 378 height 425
paste input "tember Promo 23 Sept - 5 Oct 2025 - MS Peripherals PS5"
type input "September Promo [DATE] - [DATE] - MS Peripherals PS5"
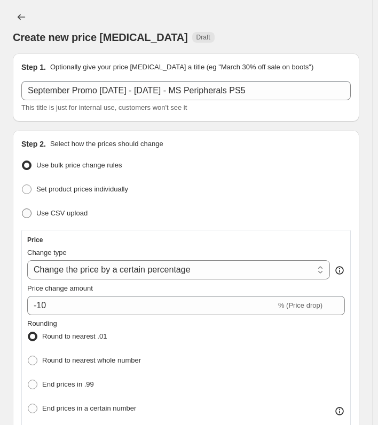
click at [52, 213] on span "Use CSV upload" at bounding box center [61, 213] width 51 height 8
click at [22, 209] on input "Use CSV upload" at bounding box center [22, 209] width 1 height 1
radio input "true"
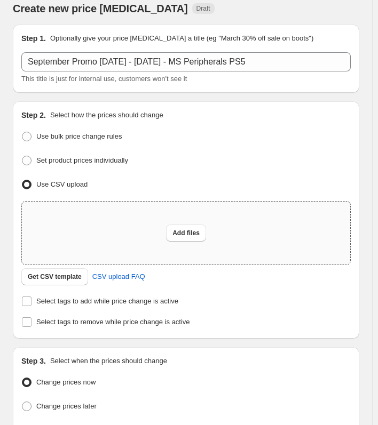
scroll to position [53, 0]
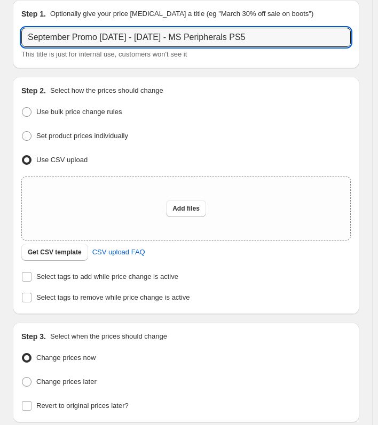
drag, startPoint x: 185, startPoint y: 36, endPoint x: 425, endPoint y: 37, distance: 239.5
click at [378, 37] on html "Home Settings Plans Skip to content Create new price change job. This page is r…" at bounding box center [189, 159] width 378 height 425
click at [26, 273] on input "Select tags to add while price change is active" at bounding box center [27, 277] width 10 height 10
checkbox input "true"
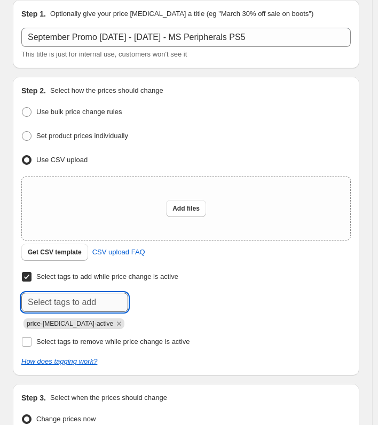
click at [59, 302] on input "text" at bounding box center [74, 302] width 107 height 19
paste input "MS [PERSON_NAME] PS5"
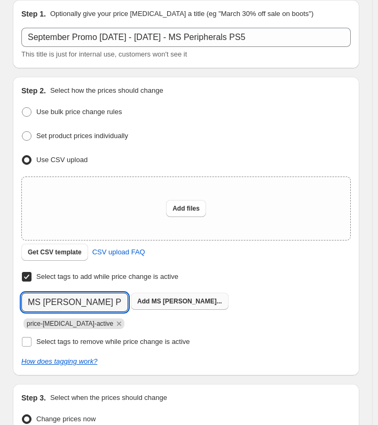
type input "MS [PERSON_NAME] PS5"
click at [142, 299] on b "Add" at bounding box center [143, 301] width 12 height 7
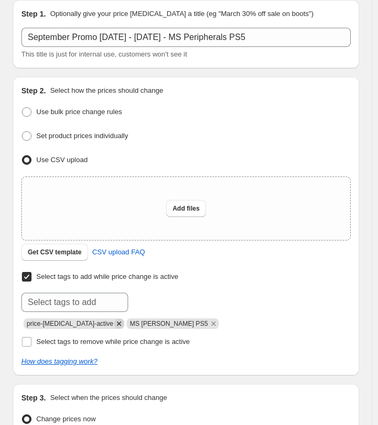
click at [114, 324] on icon "Remove price-change-job-active" at bounding box center [119, 324] width 10 height 10
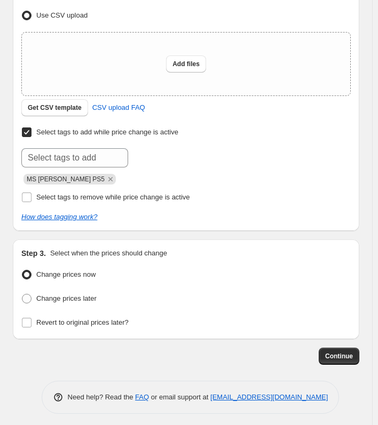
scroll to position [199, 0]
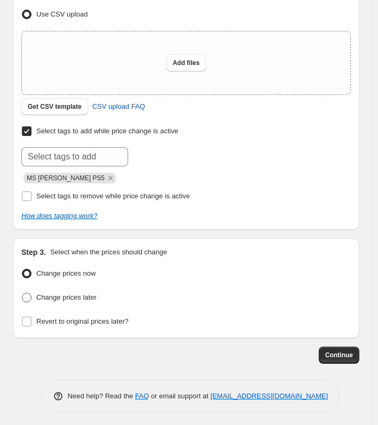
click at [81, 297] on span "Change prices later" at bounding box center [66, 297] width 60 height 8
click at [22, 293] on input "Change prices later" at bounding box center [22, 293] width 1 height 1
radio input "true"
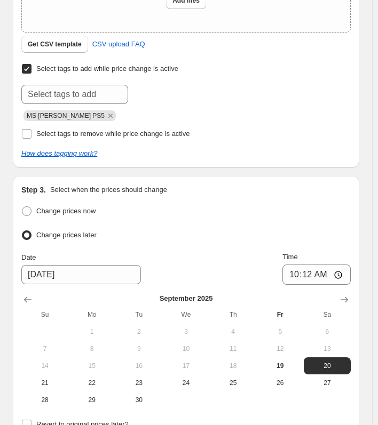
scroll to position [359, 0]
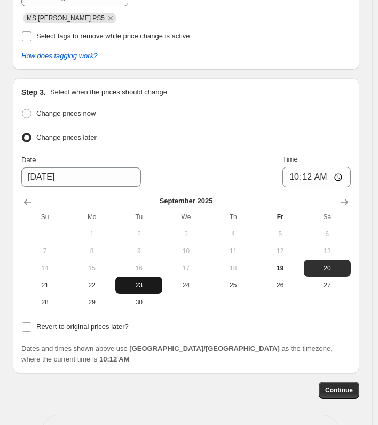
click at [152, 277] on button "23" at bounding box center [138, 285] width 47 height 17
type input "[DATE]"
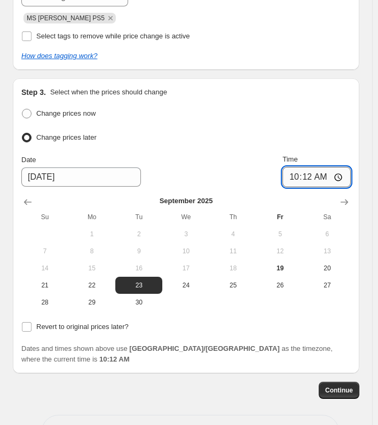
click at [318, 176] on input "10:12" at bounding box center [316, 177] width 68 height 20
type input "00:11"
click at [85, 325] on span "Revert to original prices later?" at bounding box center [82, 327] width 92 height 8
click at [31, 325] on input "Revert to original prices later?" at bounding box center [27, 327] width 10 height 10
checkbox input "true"
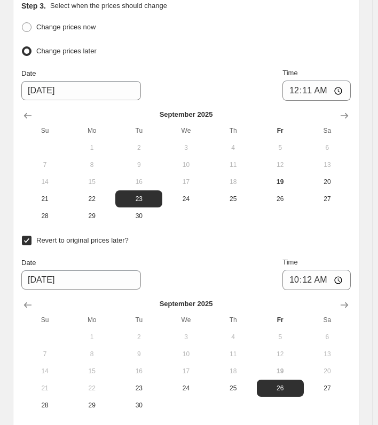
scroll to position [466, 0]
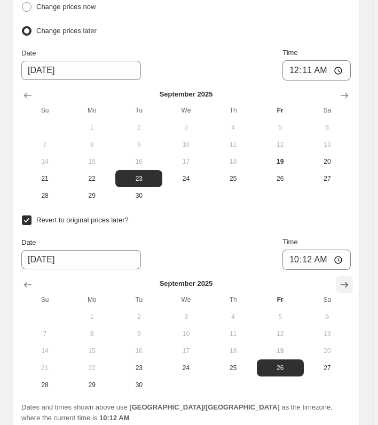
click at [348, 282] on icon "Show next month, October 2025" at bounding box center [343, 285] width 7 height 6
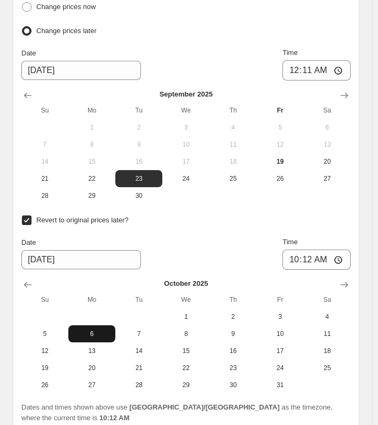
click at [85, 330] on span "6" at bounding box center [92, 334] width 38 height 9
type input "[DATE]"
click at [318, 257] on input "10:12" at bounding box center [316, 260] width 68 height 20
type input "00:11"
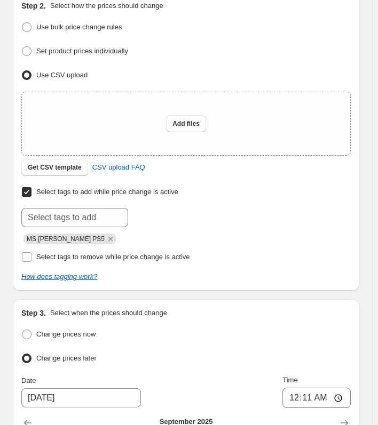
scroll to position [108, 0]
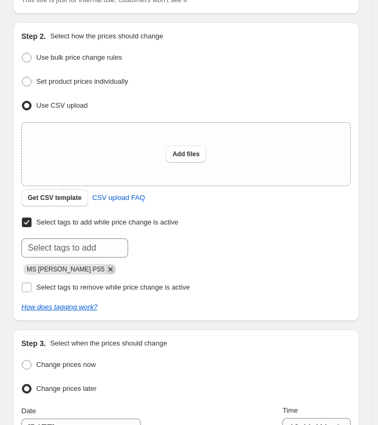
click at [106, 266] on icon "Remove MS Peripherals PS5" at bounding box center [111, 270] width 10 height 10
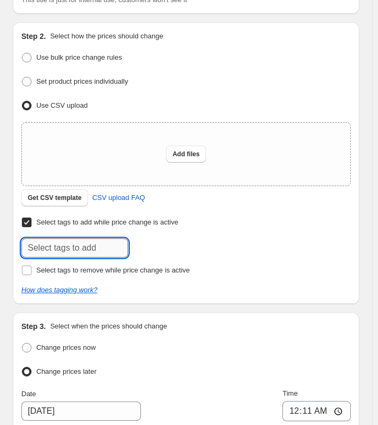
click at [74, 244] on input "text" at bounding box center [74, 247] width 107 height 19
paste input "MS Software"
type input "MS Software"
click at [140, 248] on b "Add" at bounding box center [143, 246] width 12 height 7
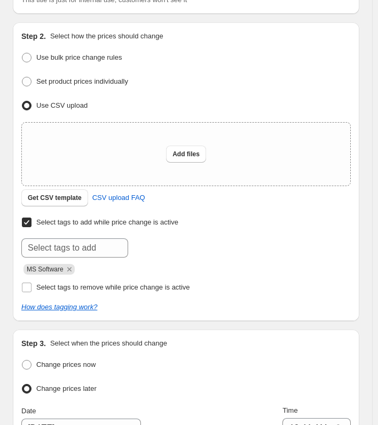
scroll to position [0, 0]
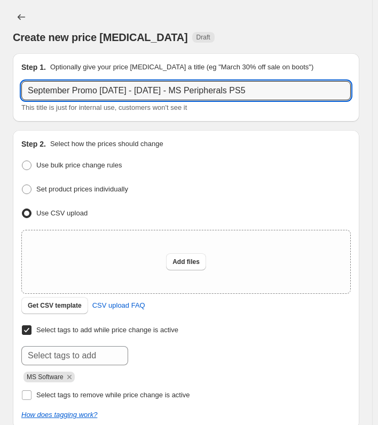
drag, startPoint x: 185, startPoint y: 92, endPoint x: 398, endPoint y: 89, distance: 213.4
click at [378, 89] on html "Home Settings Plans Skip to content Create new price change job. This page is r…" at bounding box center [189, 212] width 378 height 425
paste input "Software"
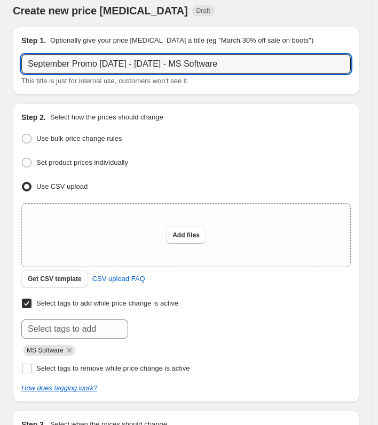
scroll to position [26, 0]
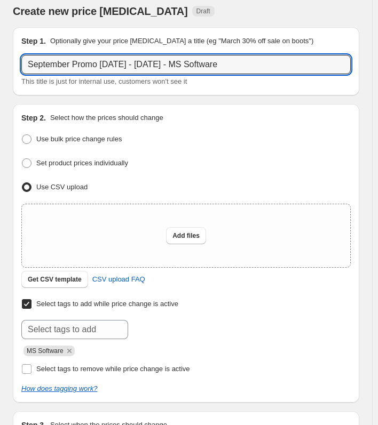
type input "September Promo [DATE] - [DATE] - MS Software"
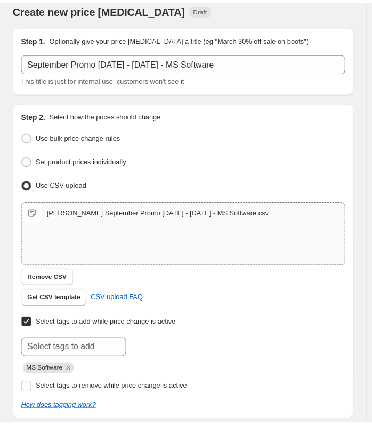
scroll to position [0, 0]
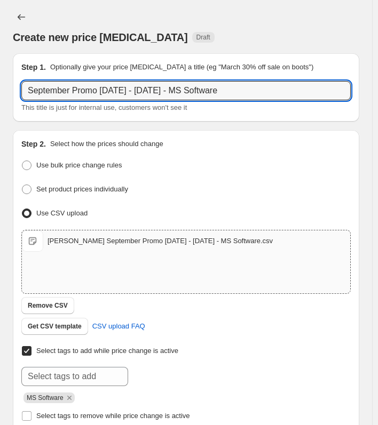
drag, startPoint x: 246, startPoint y: 91, endPoint x: -90, endPoint y: 94, distance: 336.1
click at [0, 94] on html "Home Settings Plans Skip to content Create new price change job. This page is r…" at bounding box center [189, 212] width 378 height 425
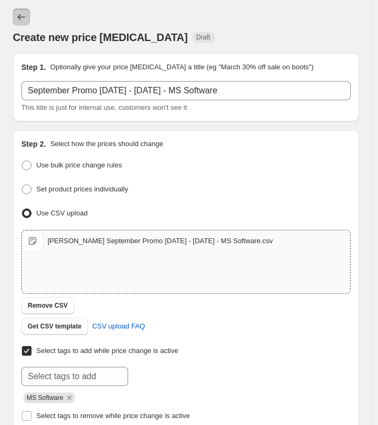
click at [26, 17] on icon "Price change jobs" at bounding box center [21, 17] width 11 height 11
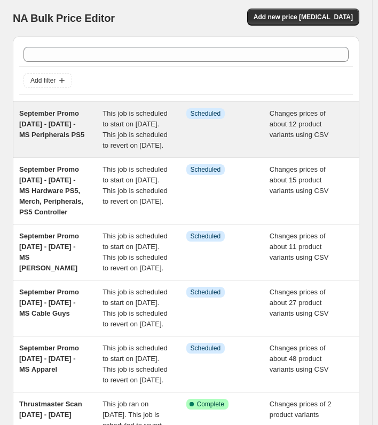
click at [132, 118] on div "This job is scheduled to start on [DATE]. This job is scheduled to revert on [D…" at bounding box center [143, 129] width 83 height 43
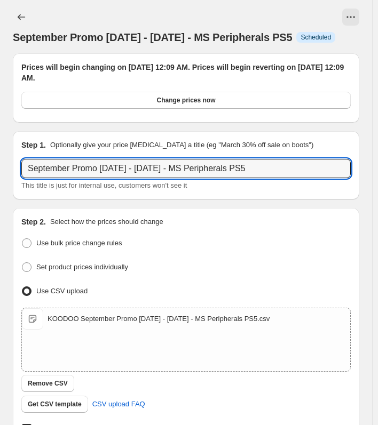
drag, startPoint x: 275, startPoint y: 168, endPoint x: -17, endPoint y: 168, distance: 291.8
click at [0, 168] on html "Home Settings Plans Skip to content September Promo [DATE] - [DATE] - MS Periph…" at bounding box center [189, 212] width 378 height 425
click at [283, 167] on input "September Promo [DATE] - [DATE] - MS Peripherals PS5" at bounding box center [185, 168] width 329 height 19
drag, startPoint x: 185, startPoint y: 165, endPoint x: 318, endPoint y: 168, distance: 133.9
click at [318, 168] on input "September Promo [DATE] - [DATE] - MS Peripherals PS5" at bounding box center [185, 168] width 329 height 19
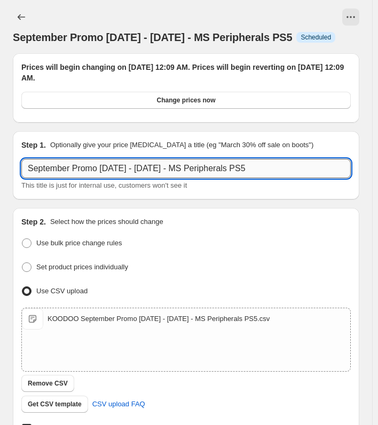
paste input "S5 Software"
drag, startPoint x: 284, startPoint y: 169, endPoint x: -67, endPoint y: 170, distance: 351.0
click at [0, 170] on html "Home Settings Plans Skip to content September Promo [DATE] - [DATE] - MS Periph…" at bounding box center [189, 212] width 378 height 425
type input "September Promo [DATE] - [DATE] - MS PS5 Software"
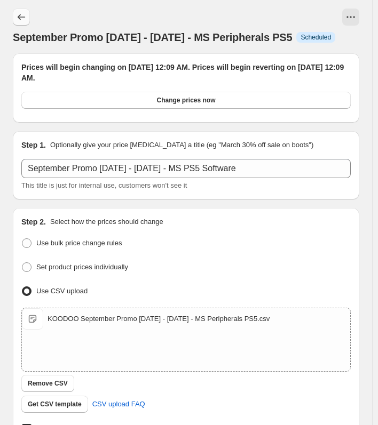
click at [21, 18] on icon "Price change jobs" at bounding box center [21, 17] width 11 height 11
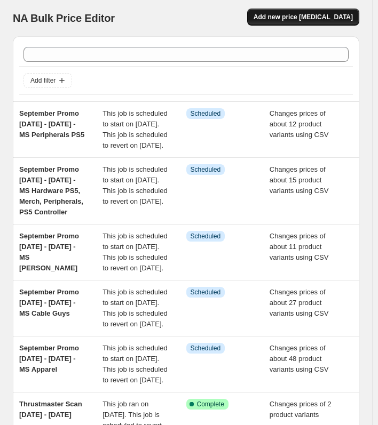
click at [306, 18] on span "Add new price [MEDICAL_DATA]" at bounding box center [302, 17] width 99 height 9
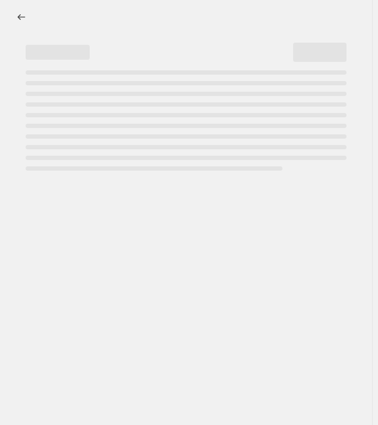
select select "percentage"
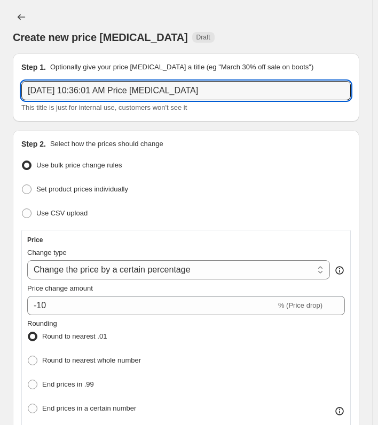
drag, startPoint x: 212, startPoint y: 89, endPoint x: -129, endPoint y: 85, distance: 340.9
click at [0, 85] on html "Home Settings Plans Skip to content Create new price [MEDICAL_DATA]. This page …" at bounding box center [189, 212] width 378 height 425
paste input "tember Promo [DATE] - [DATE] - MS PS5 Software"
type input "September Promo [DATE] - [DATE] - MS PS5 Software"
click at [51, 213] on span "Use CSV upload" at bounding box center [61, 213] width 51 height 8
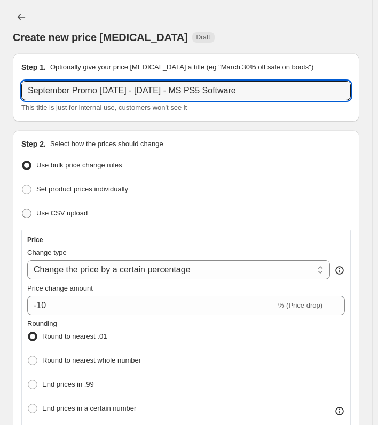
click at [22, 209] on input "Use CSV upload" at bounding box center [22, 209] width 1 height 1
radio input "true"
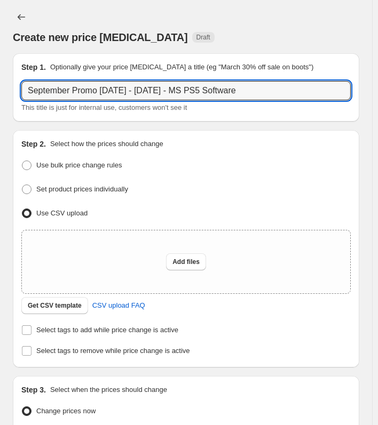
drag, startPoint x: 186, startPoint y: 92, endPoint x: 365, endPoint y: 89, distance: 179.8
click at [365, 89] on div "Create new price [MEDICAL_DATA]. This page is ready Create new price [MEDICAL_D…" at bounding box center [186, 283] width 372 height 567
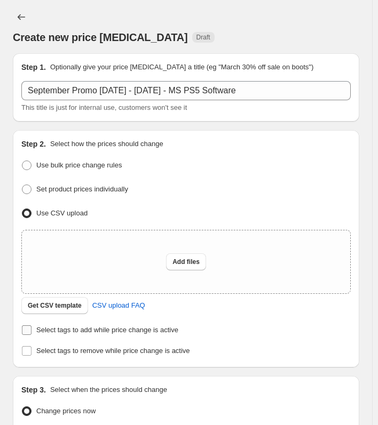
click at [31, 326] on input "Select tags to add while price change is active" at bounding box center [27, 330] width 10 height 10
checkbox input "true"
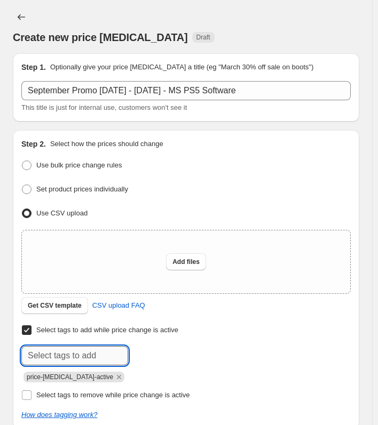
click at [53, 358] on input "text" at bounding box center [74, 355] width 107 height 19
paste input "MS PS5 Software"
type input "MS PS5 Software"
click at [140, 351] on b "Add" at bounding box center [143, 354] width 12 height 7
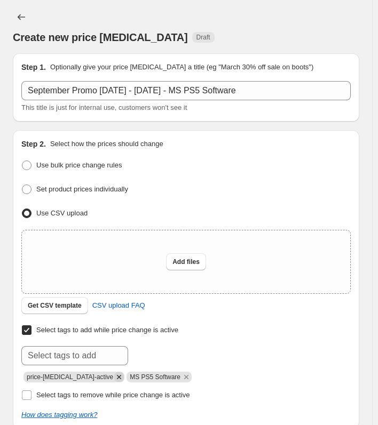
click at [117, 375] on icon "Remove price-change-job-active" at bounding box center [119, 377] width 4 height 4
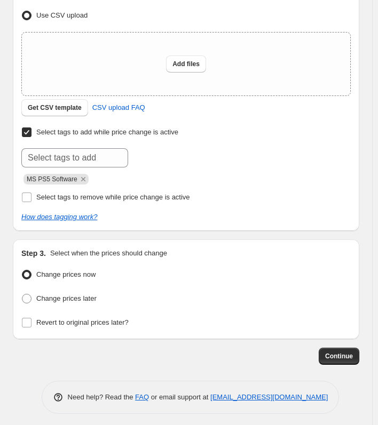
scroll to position [199, 0]
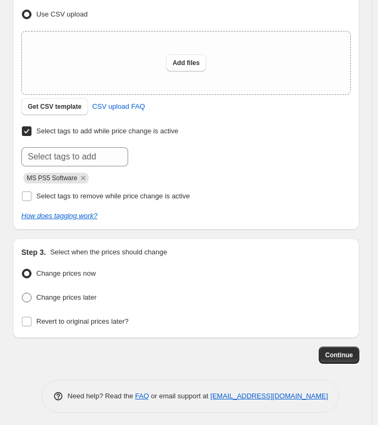
click at [50, 297] on span "Change prices later" at bounding box center [66, 297] width 60 height 8
click at [22, 293] on input "Change prices later" at bounding box center [22, 293] width 1 height 1
radio input "true"
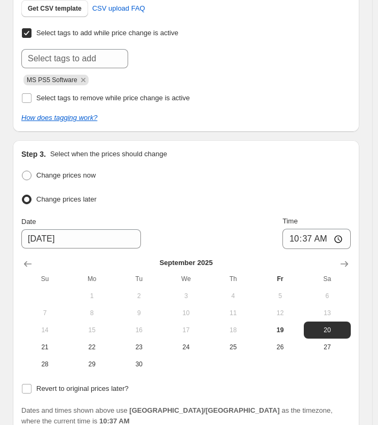
scroll to position [306, 0]
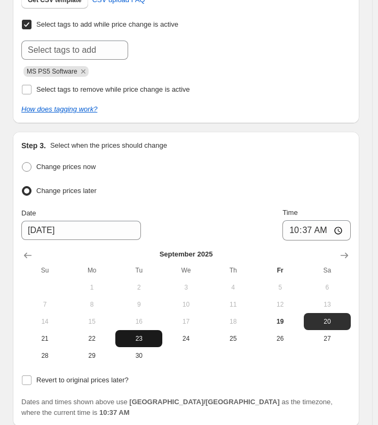
click at [130, 342] on button "23" at bounding box center [138, 338] width 47 height 17
type input "[DATE]"
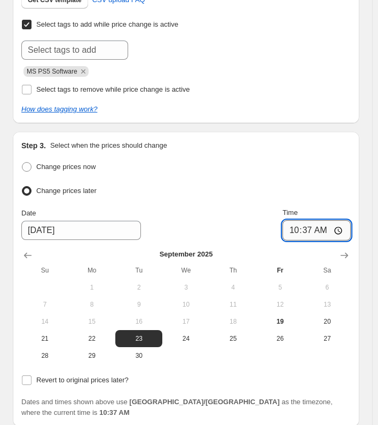
click at [318, 225] on input "10:37" at bounding box center [316, 230] width 68 height 20
type input "00:11"
click at [31, 383] on label "Revert to original prices later?" at bounding box center [74, 380] width 107 height 15
click at [31, 383] on input "Revert to original prices later?" at bounding box center [27, 381] width 10 height 10
checkbox input "true"
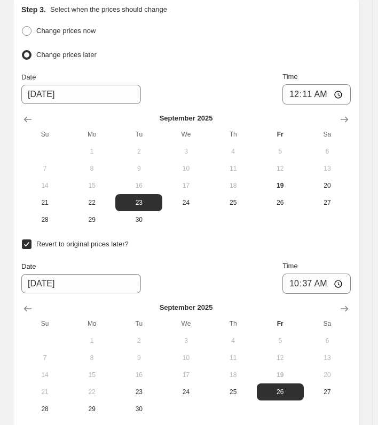
scroll to position [466, 0]
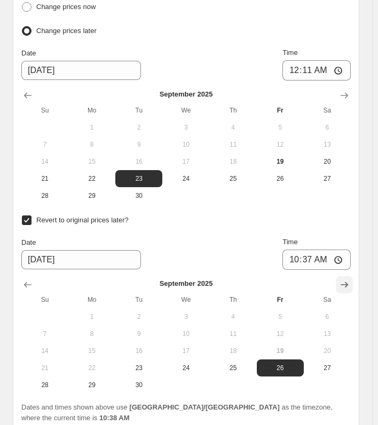
click at [344, 281] on icon "Show next month, October 2025" at bounding box center [344, 285] width 11 height 11
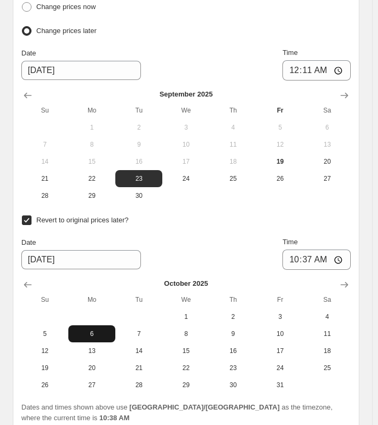
click at [98, 325] on button "6" at bounding box center [91, 333] width 47 height 17
type input "[DATE]"
click at [316, 255] on input "10:37" at bounding box center [316, 260] width 68 height 20
type input "00:11"
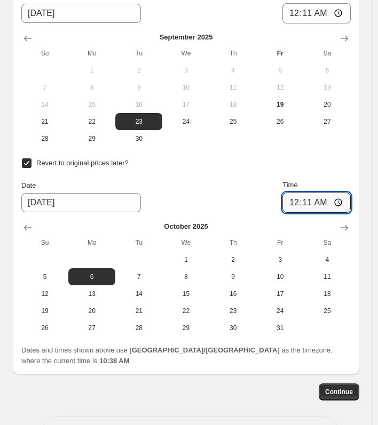
scroll to position [580, 0]
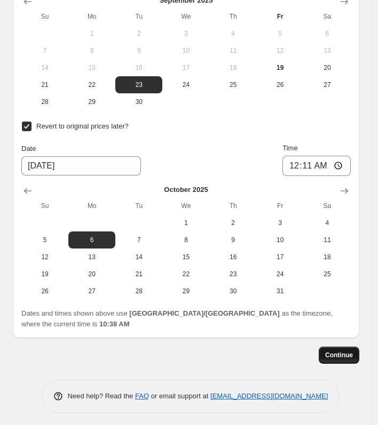
click at [339, 353] on span "Continue" at bounding box center [339, 355] width 28 height 9
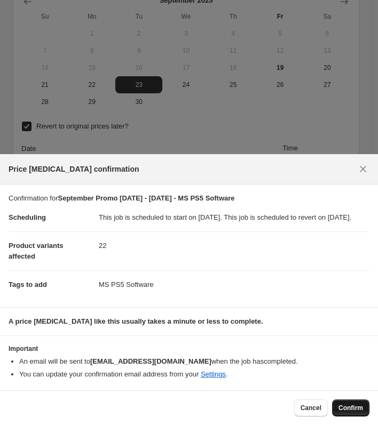
click at [353, 410] on span "Confirm" at bounding box center [350, 408] width 25 height 9
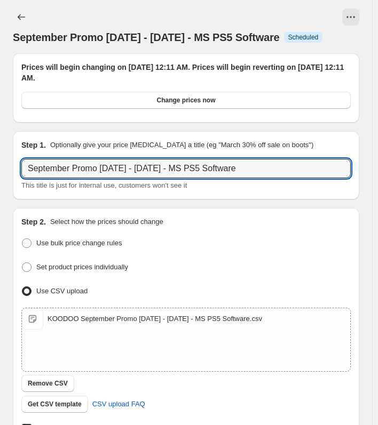
drag, startPoint x: 262, startPoint y: 166, endPoint x: -91, endPoint y: 160, distance: 353.2
click at [0, 160] on html "Home Settings Plans Skip to content September Promo [DATE] - [DATE] - MS PS5 So…" at bounding box center [189, 212] width 378 height 425
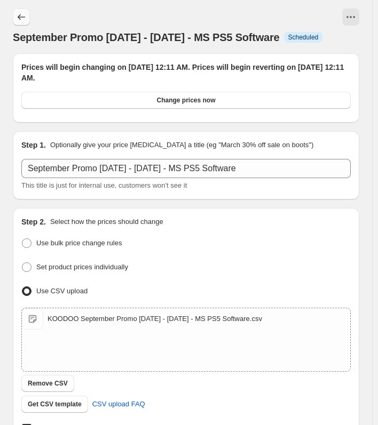
click at [23, 13] on icon "Price change jobs" at bounding box center [21, 17] width 11 height 11
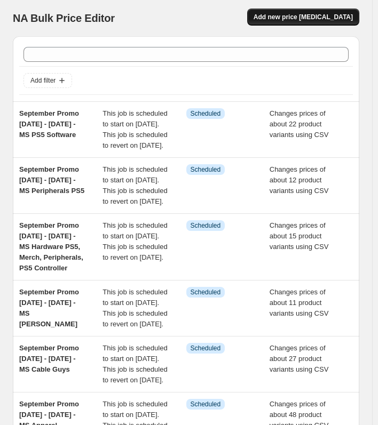
click at [330, 16] on span "Add new price [MEDICAL_DATA]" at bounding box center [302, 17] width 99 height 9
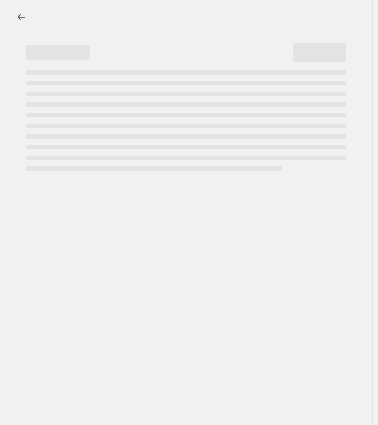
select select "percentage"
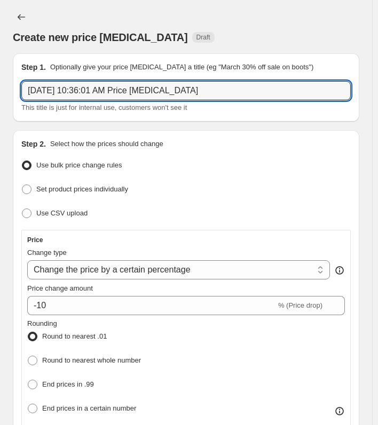
drag, startPoint x: 221, startPoint y: 84, endPoint x: -129, endPoint y: 84, distance: 349.4
click at [0, 84] on html "Home Settings Plans Skip to content Create new price [MEDICAL_DATA]. This page …" at bounding box center [189, 212] width 378 height 425
paste input "tember Promo [DATE] - [DATE] - MS PS5 Software"
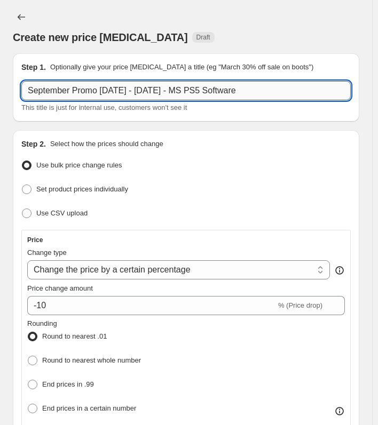
drag, startPoint x: 199, startPoint y: 91, endPoint x: 217, endPoint y: 93, distance: 17.7
click at [217, 93] on input "September Promo [DATE] - [DATE] - MS PS5 Software" at bounding box center [185, 90] width 329 height 19
drag, startPoint x: 186, startPoint y: 92, endPoint x: 287, endPoint y: 93, distance: 100.8
click at [287, 93] on input "September Promo [DATE] - [DATE] - MS Software" at bounding box center [185, 90] width 329 height 19
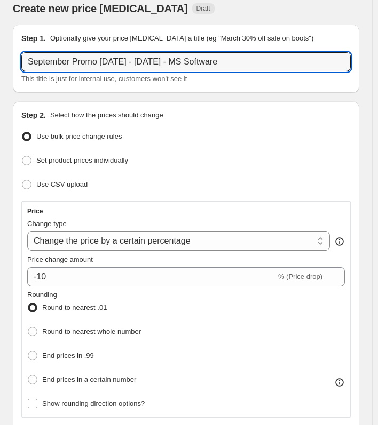
scroll to position [53, 0]
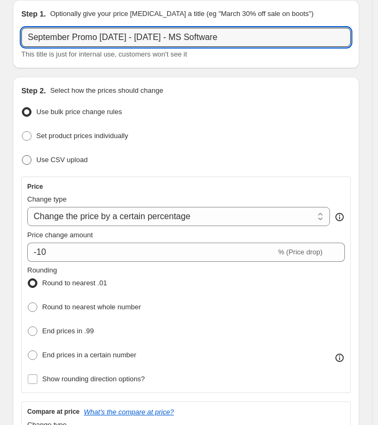
type input "September Promo [DATE] - [DATE] - MS Software"
click at [29, 159] on span at bounding box center [27, 160] width 10 height 10
click at [22, 156] on input "Use CSV upload" at bounding box center [22, 155] width 1 height 1
radio input "true"
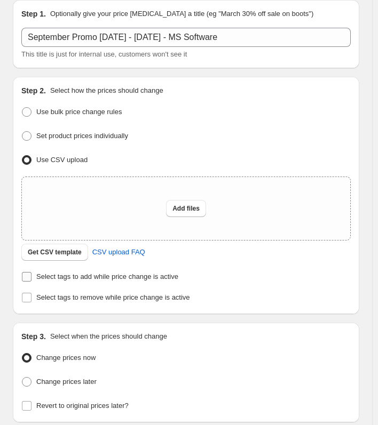
click at [27, 274] on input "Select tags to add while price change is active" at bounding box center [27, 277] width 10 height 10
checkbox input "true"
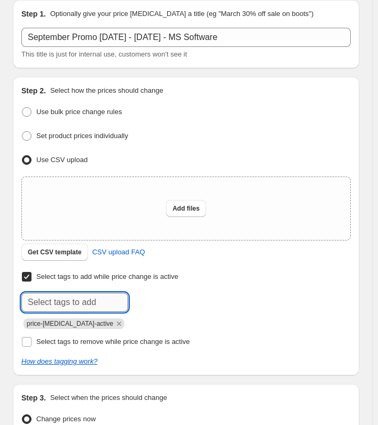
click at [73, 307] on input "text" at bounding box center [74, 302] width 107 height 19
paste input "MS Software"
type input "MS Software"
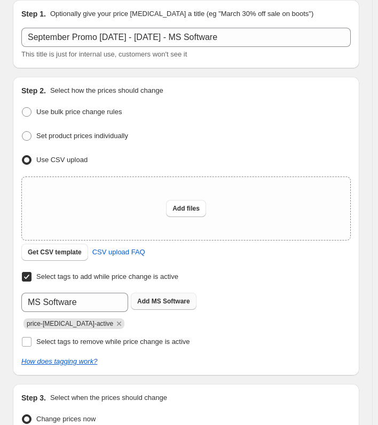
click at [145, 299] on b "Add" at bounding box center [143, 301] width 12 height 7
click at [117, 322] on icon "Remove price-change-job-active" at bounding box center [119, 324] width 4 height 4
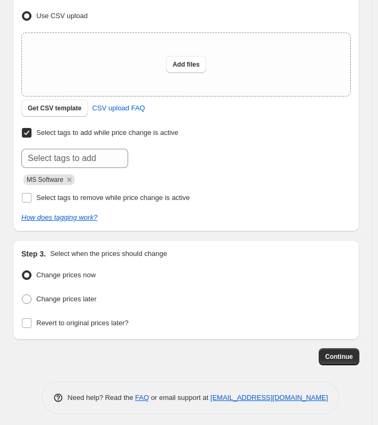
scroll to position [199, 0]
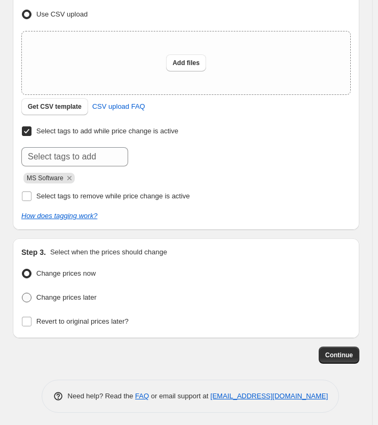
click at [52, 293] on span "Change prices later" at bounding box center [66, 297] width 60 height 8
click at [22, 293] on input "Change prices later" at bounding box center [22, 293] width 1 height 1
radio input "true"
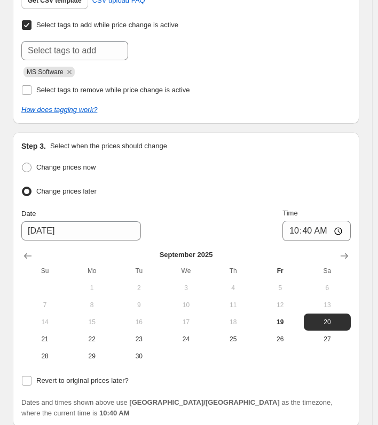
scroll to position [306, 0]
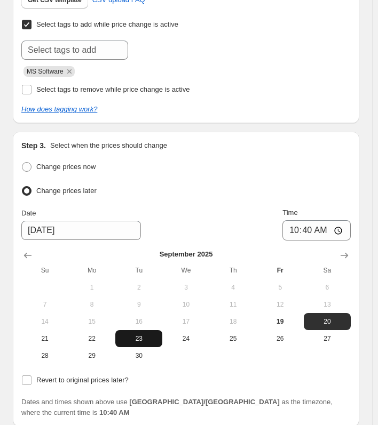
click at [142, 336] on span "23" at bounding box center [138, 338] width 38 height 9
type input "[DATE]"
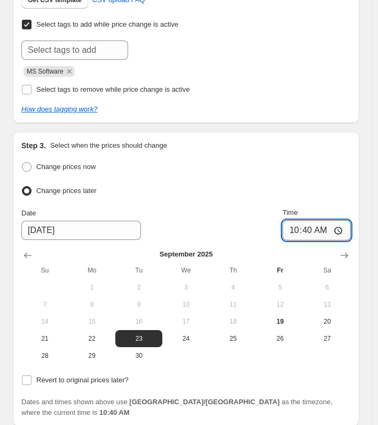
click at [318, 228] on input "10:40" at bounding box center [316, 230] width 68 height 20
type input "00:13"
click at [37, 381] on span "Revert to original prices later?" at bounding box center [82, 380] width 92 height 8
click at [31, 381] on input "Revert to original prices later?" at bounding box center [27, 381] width 10 height 10
checkbox input "true"
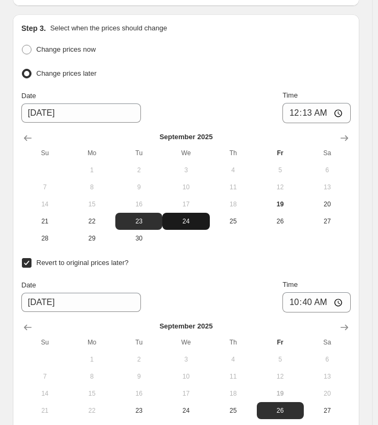
scroll to position [519, 0]
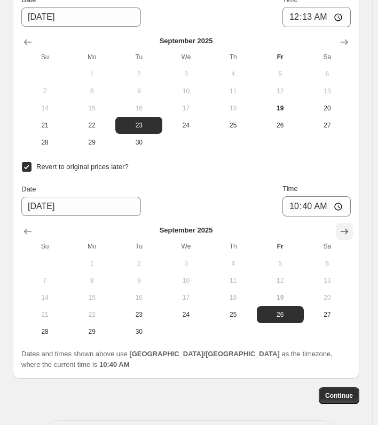
click at [348, 229] on icon "Show next month, October 2025" at bounding box center [343, 232] width 7 height 6
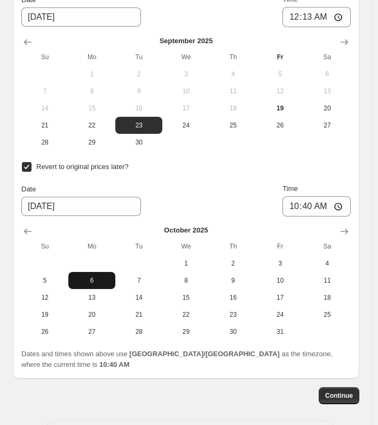
click at [102, 277] on span "6" at bounding box center [92, 280] width 38 height 9
type input "[DATE]"
click at [314, 202] on input "10:40" at bounding box center [316, 206] width 68 height 20
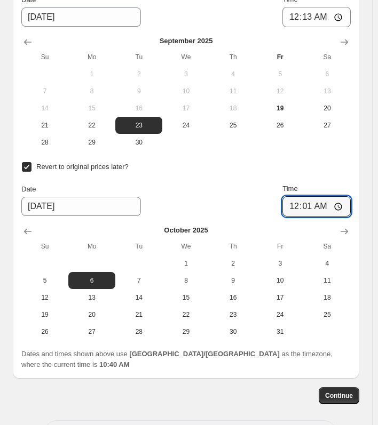
type input "00:13"
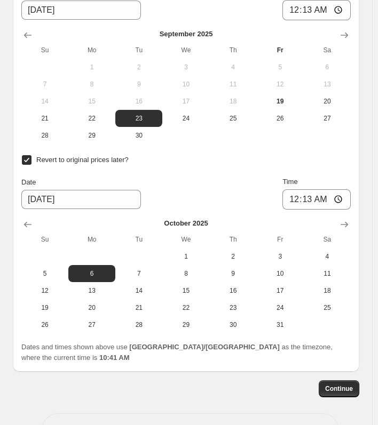
scroll to position [580, 0]
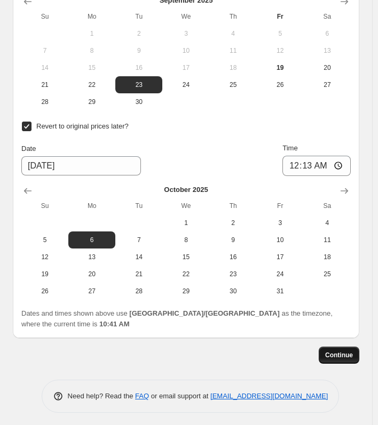
click at [333, 351] on span "Continue" at bounding box center [339, 355] width 28 height 9
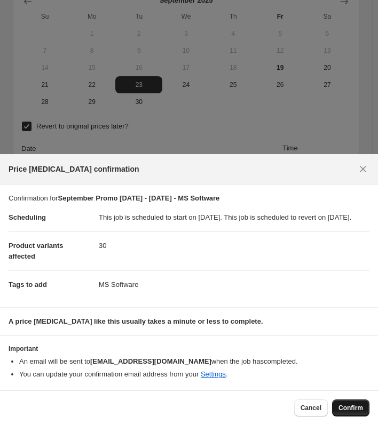
click at [356, 407] on span "Confirm" at bounding box center [350, 408] width 25 height 9
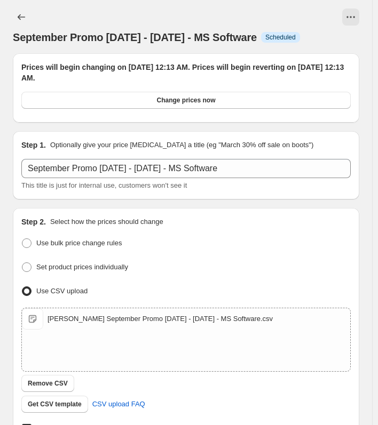
scroll to position [580, 0]
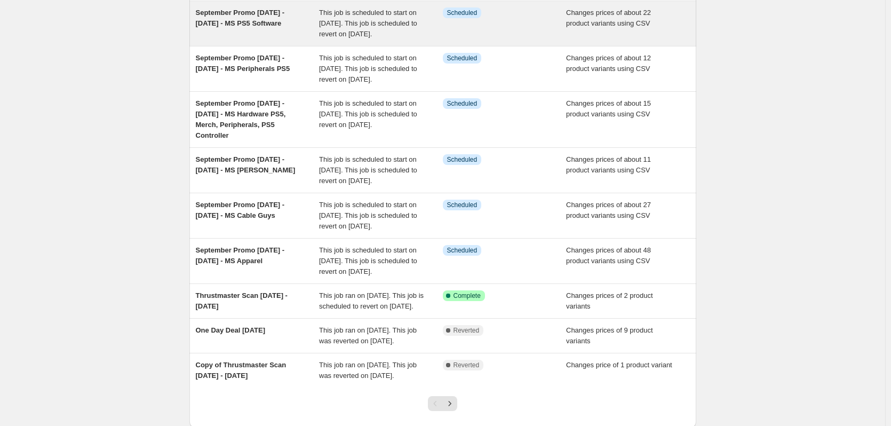
scroll to position [160, 0]
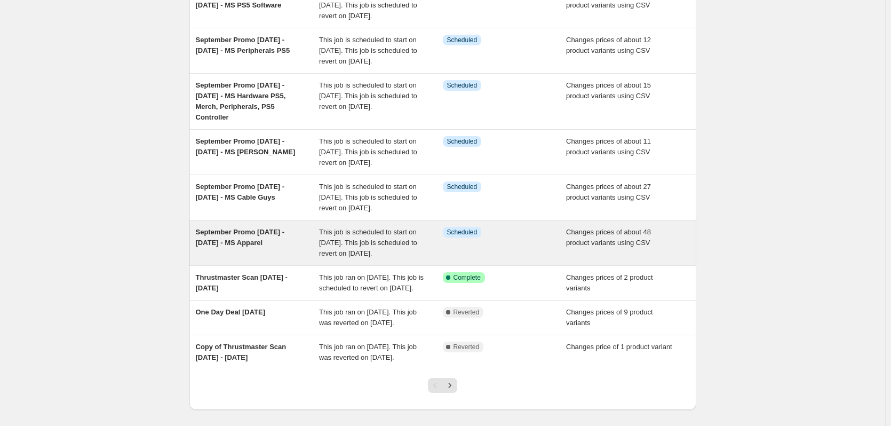
click at [245, 246] on span "September Promo [DATE] - [DATE] - MS Apparel" at bounding box center [240, 237] width 89 height 19
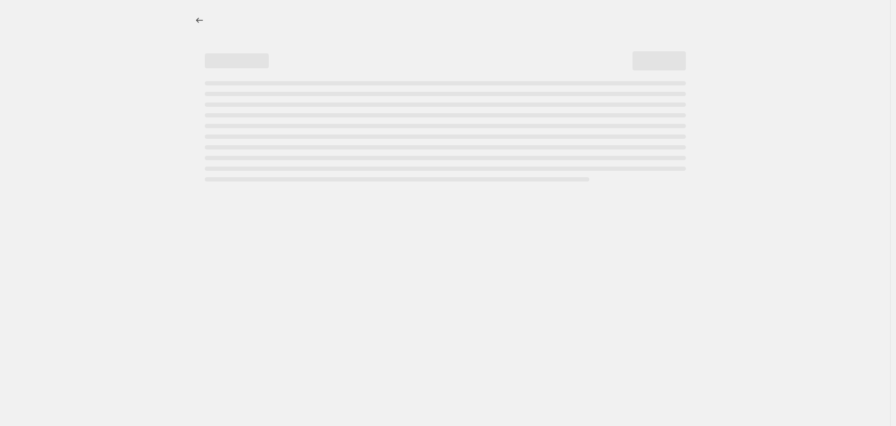
click at [245, 297] on div at bounding box center [445, 213] width 890 height 426
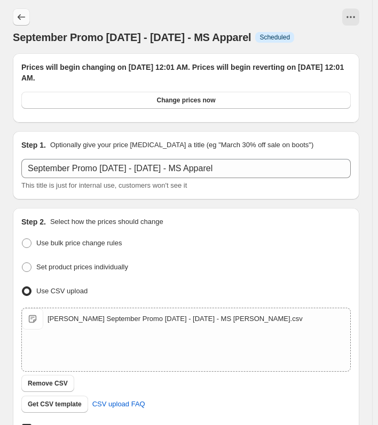
click at [24, 19] on icon "Price change jobs" at bounding box center [21, 17] width 11 height 11
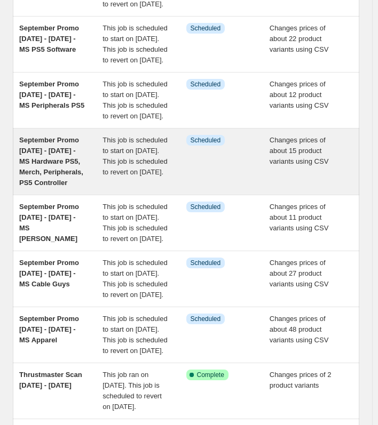
scroll to position [160, 0]
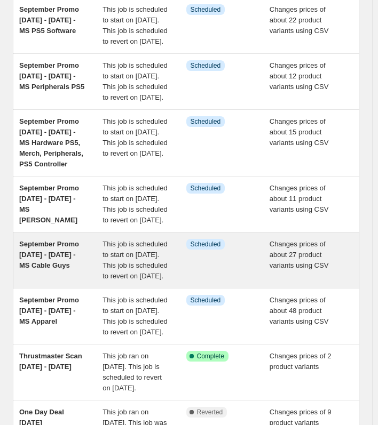
click at [139, 280] on span "This job is scheduled to start on [DATE]. This job is scheduled to revert on [D…" at bounding box center [134, 260] width 65 height 40
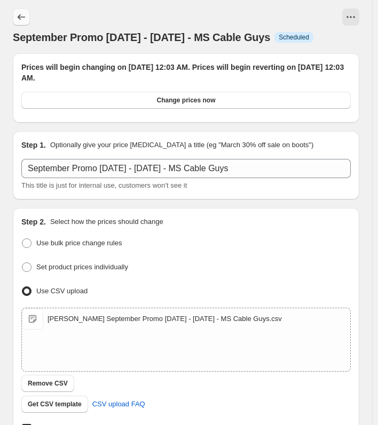
click at [23, 14] on icon "Price change jobs" at bounding box center [21, 17] width 11 height 11
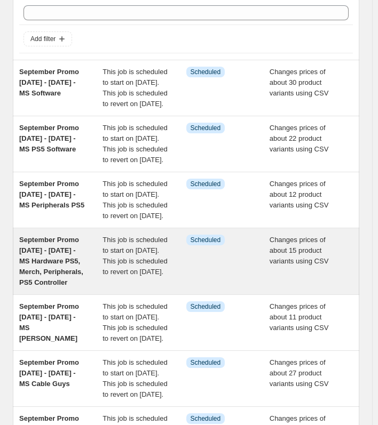
scroll to position [53, 0]
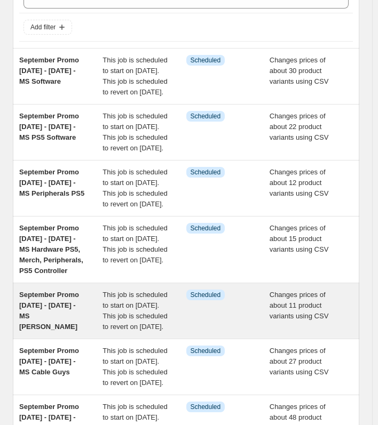
click at [115, 331] on span "This job is scheduled to start on [DATE]. This job is scheduled to revert on [D…" at bounding box center [134, 311] width 65 height 40
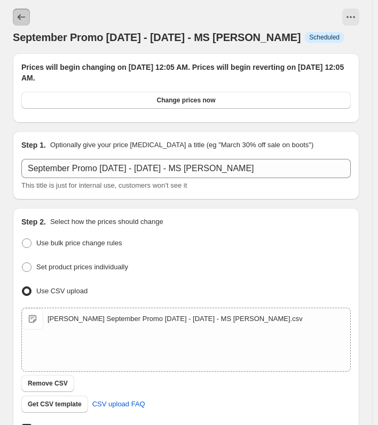
click at [22, 17] on icon "Price change jobs" at bounding box center [21, 17] width 11 height 11
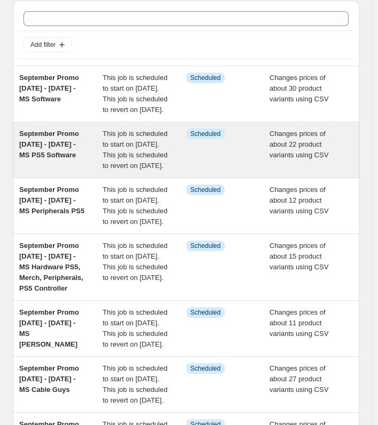
scroll to position [53, 0]
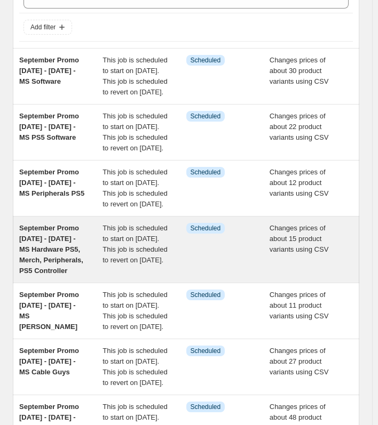
click at [60, 275] on span "September Promo [DATE] - [DATE] - MS Hardware PS5, Merch, Peripherals, PS5 Cont…" at bounding box center [51, 249] width 64 height 51
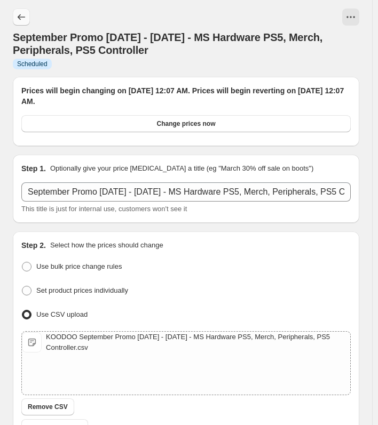
click at [19, 18] on icon "Price change jobs" at bounding box center [21, 17] width 11 height 11
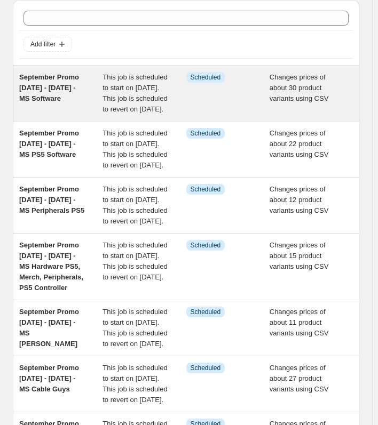
scroll to position [53, 0]
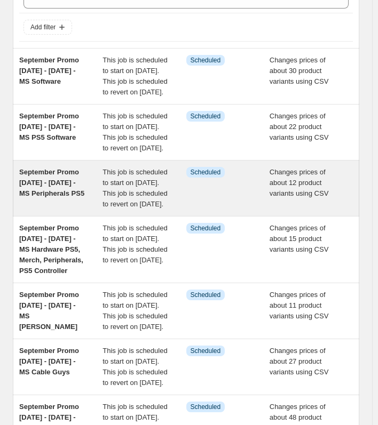
click at [62, 197] on span "September Promo [DATE] - [DATE] - MS Peripherals PS5" at bounding box center [51, 182] width 65 height 29
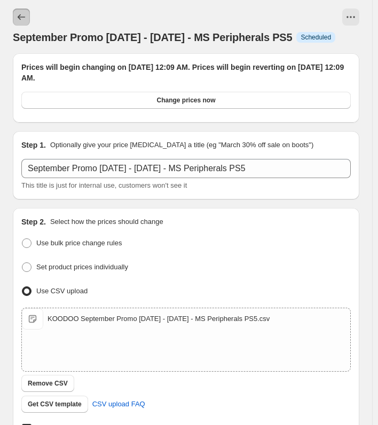
click at [25, 20] on icon "Price change jobs" at bounding box center [21, 17] width 11 height 11
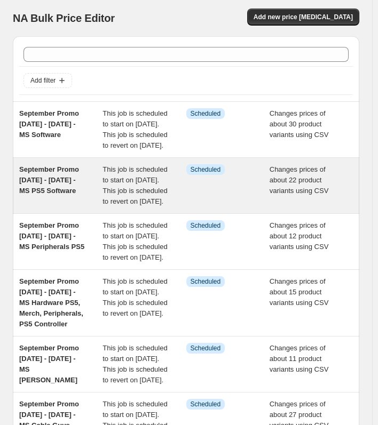
click at [67, 187] on span "September Promo [DATE] - [DATE] - MS PS5 Software" at bounding box center [49, 179] width 60 height 29
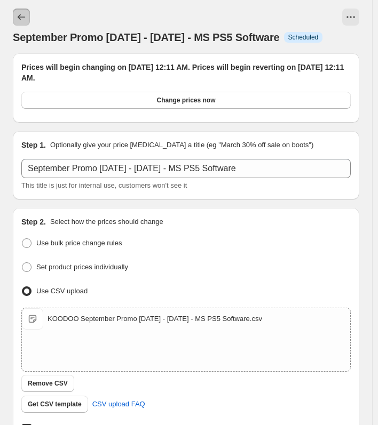
click at [20, 11] on button "Price change jobs" at bounding box center [21, 17] width 17 height 17
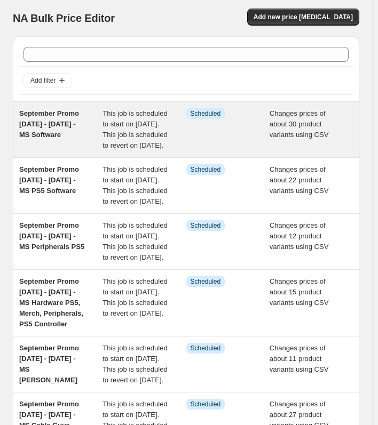
click at [47, 119] on div "September Promo [DATE] - [DATE] - MS Software" at bounding box center [60, 129] width 83 height 43
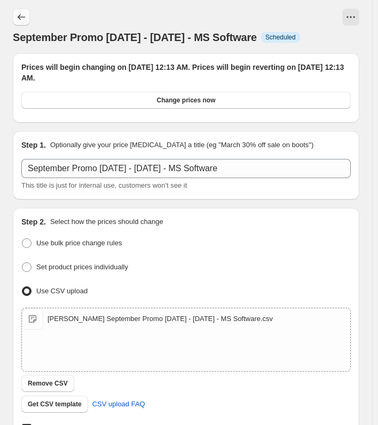
click at [21, 14] on icon "Price change jobs" at bounding box center [21, 17] width 11 height 11
